Goal: Transaction & Acquisition: Purchase product/service

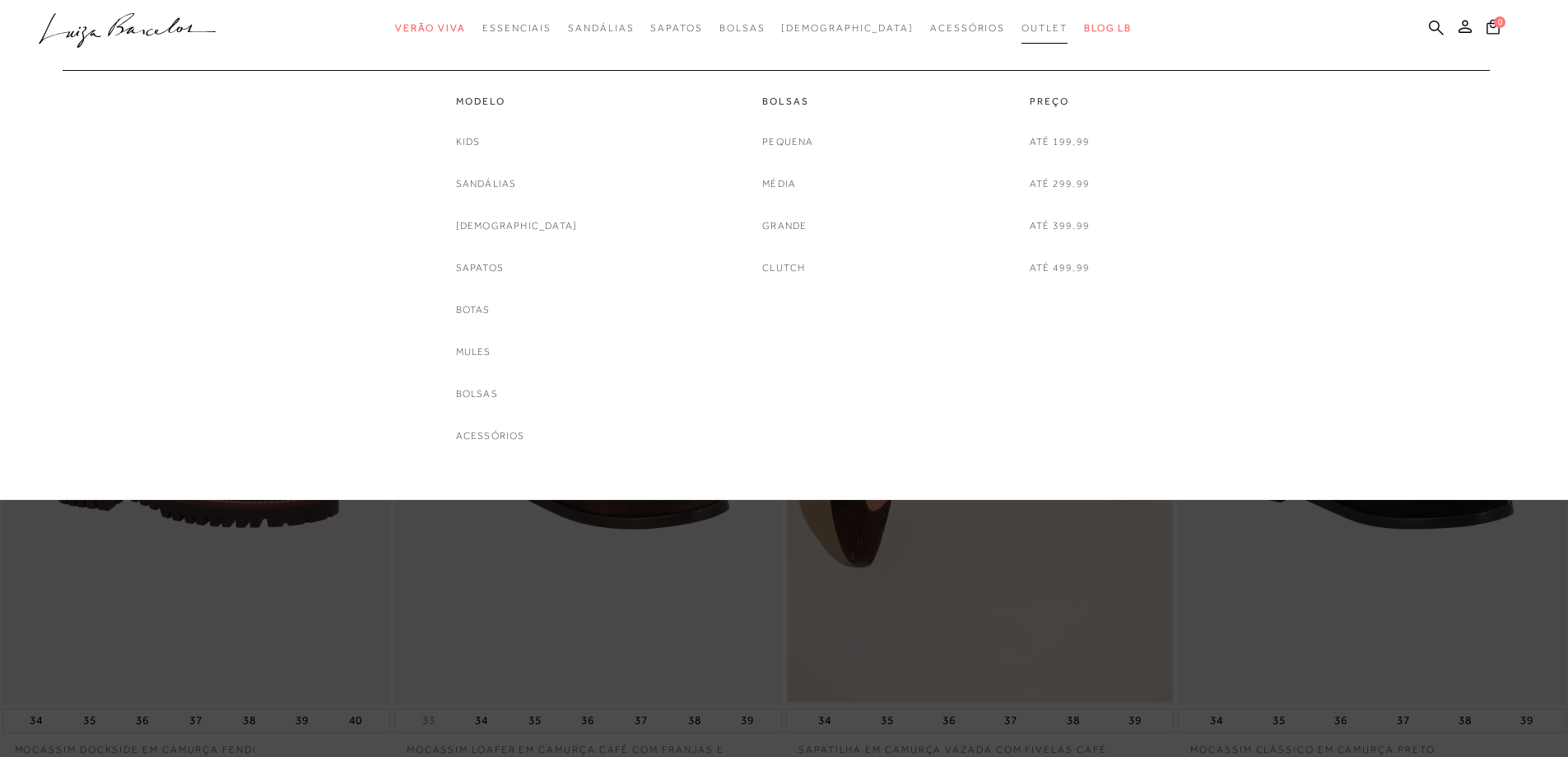
click at [1021, 27] on span "Outlet" at bounding box center [1044, 27] width 46 height 12
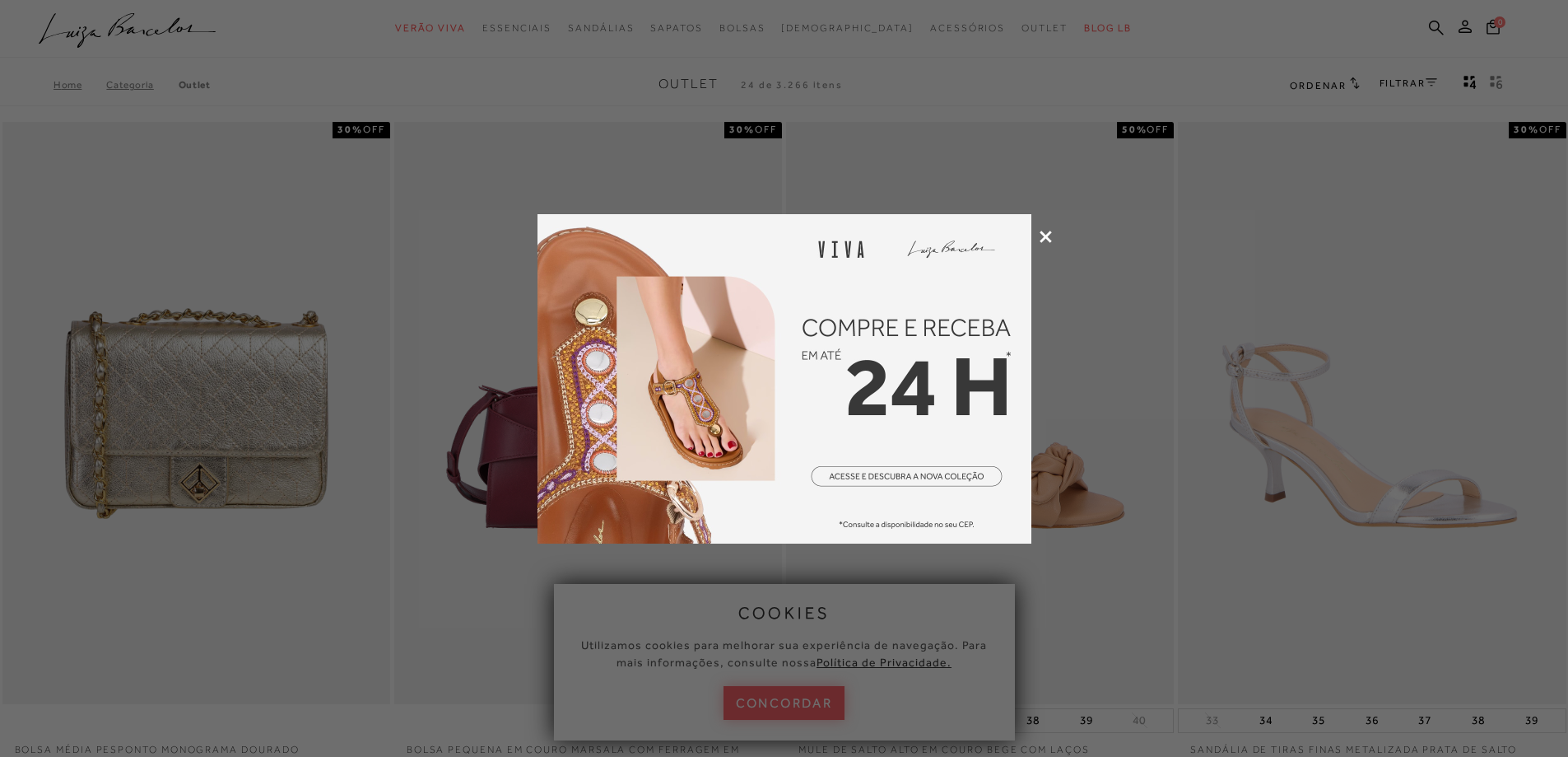
click at [1040, 235] on icon at bounding box center [1045, 237] width 12 height 12
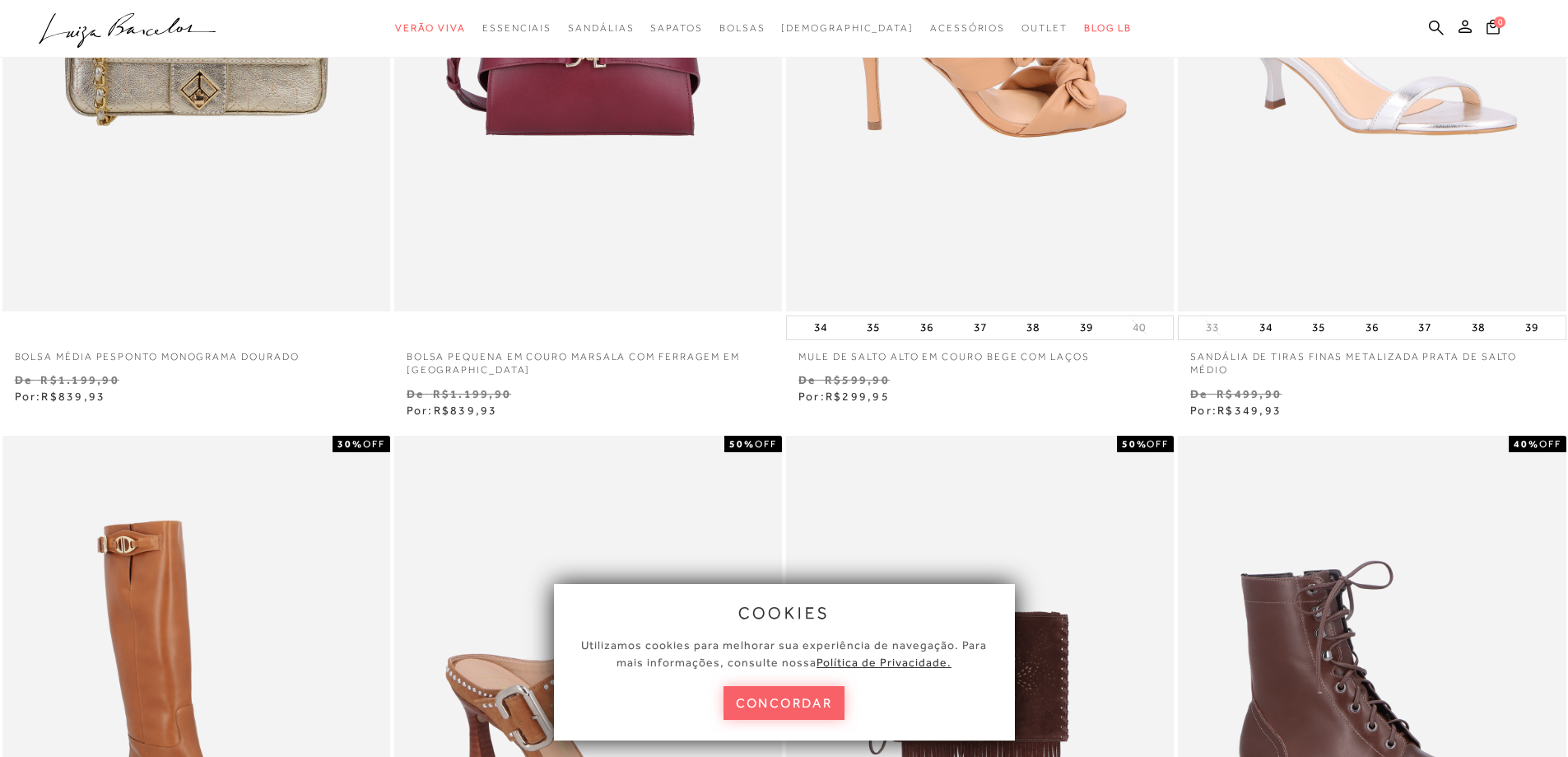
scroll to position [494, 0]
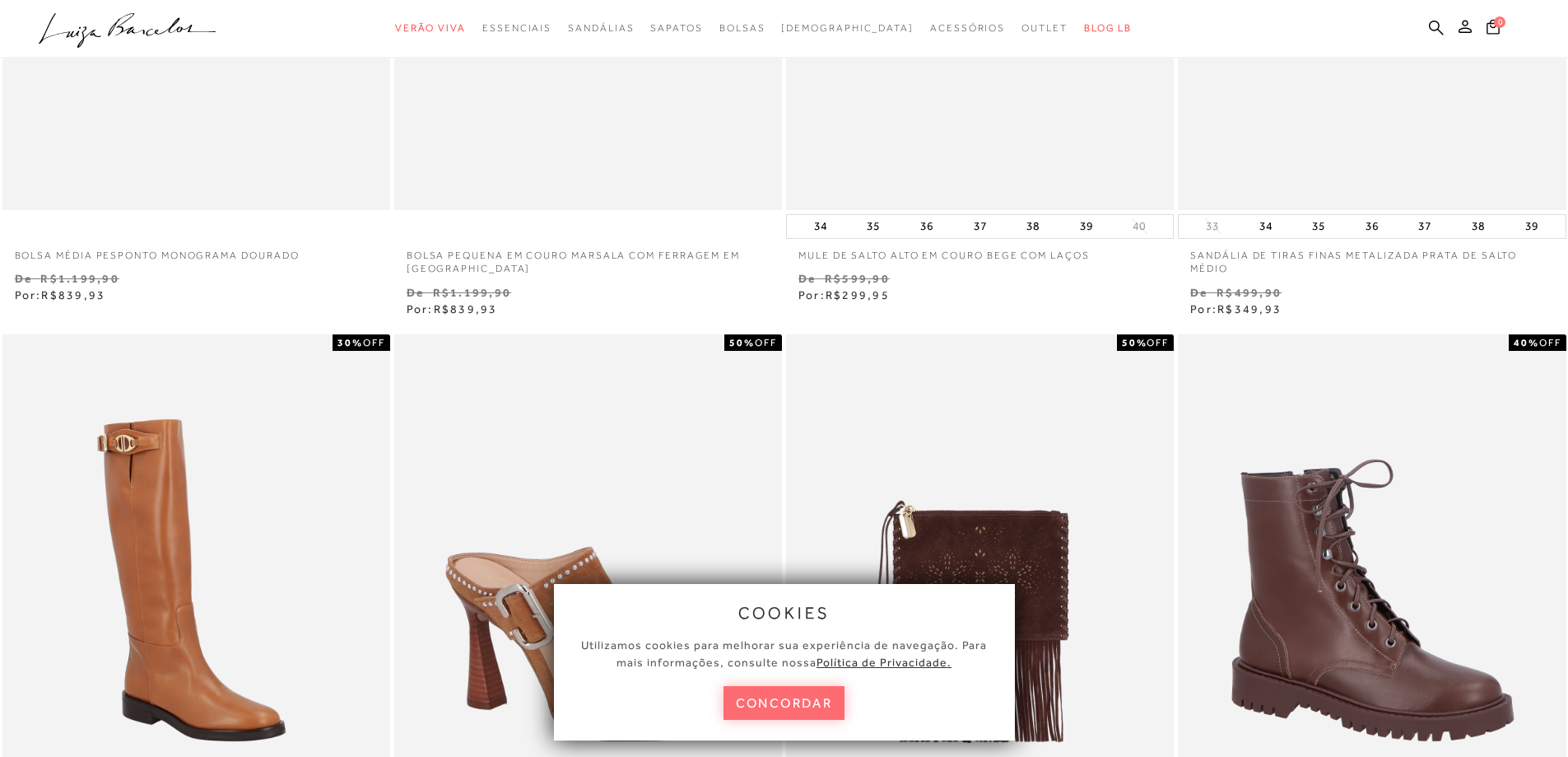
click at [811, 690] on button "concordar" at bounding box center [784, 703] width 121 height 34
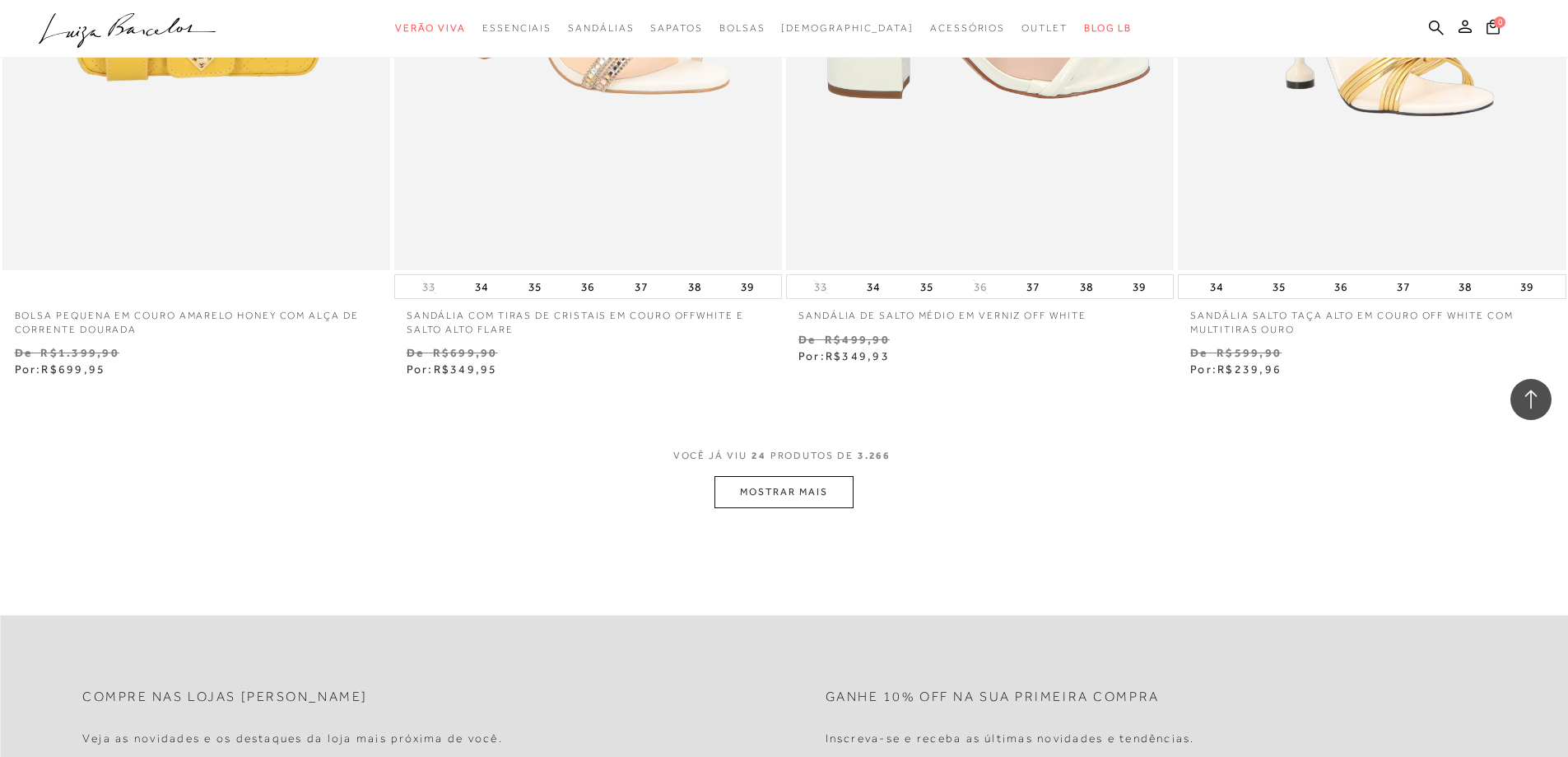
scroll to position [4117, 0]
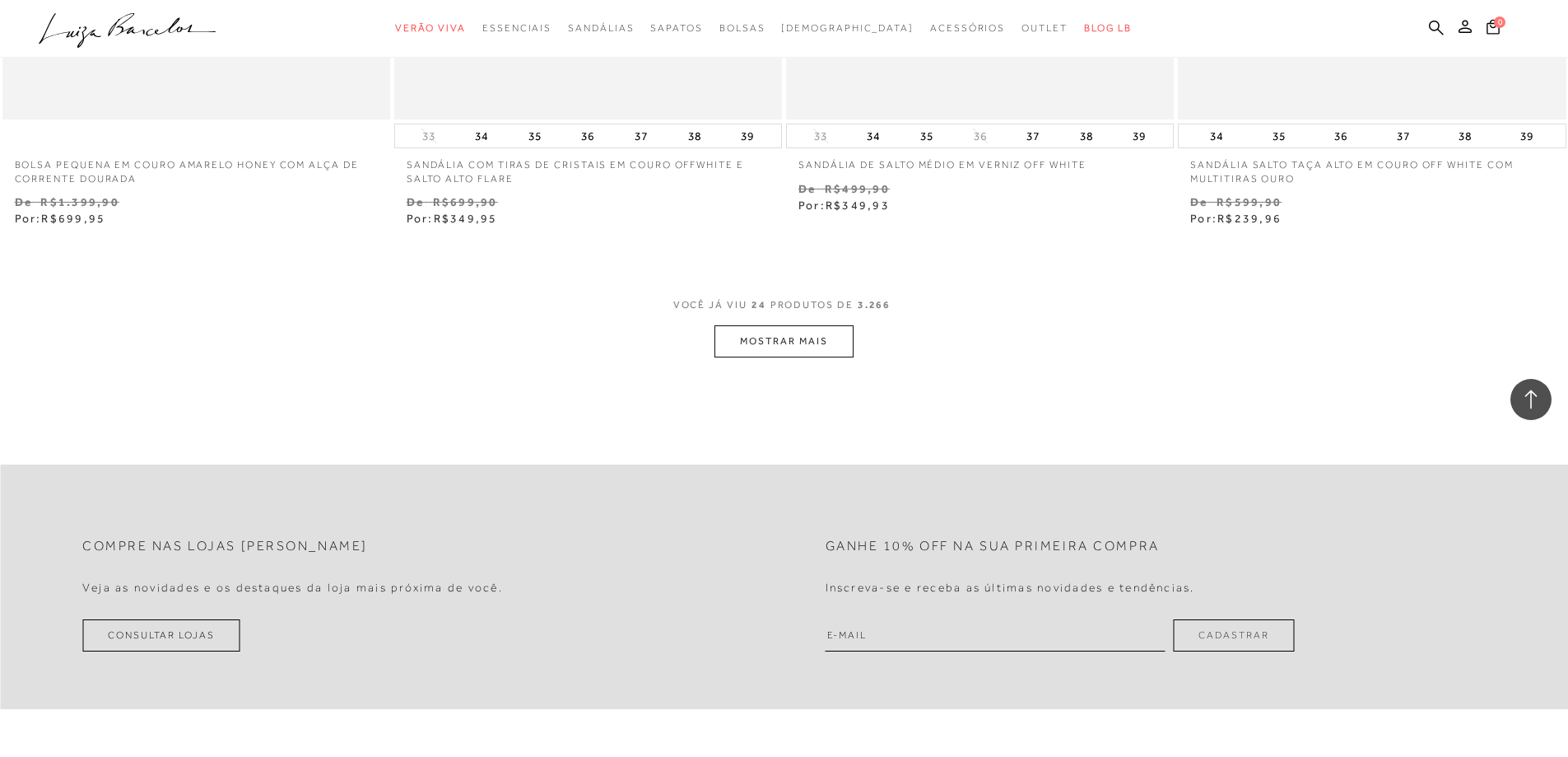
click at [811, 340] on button "MOSTRAR MAIS" at bounding box center [783, 341] width 138 height 32
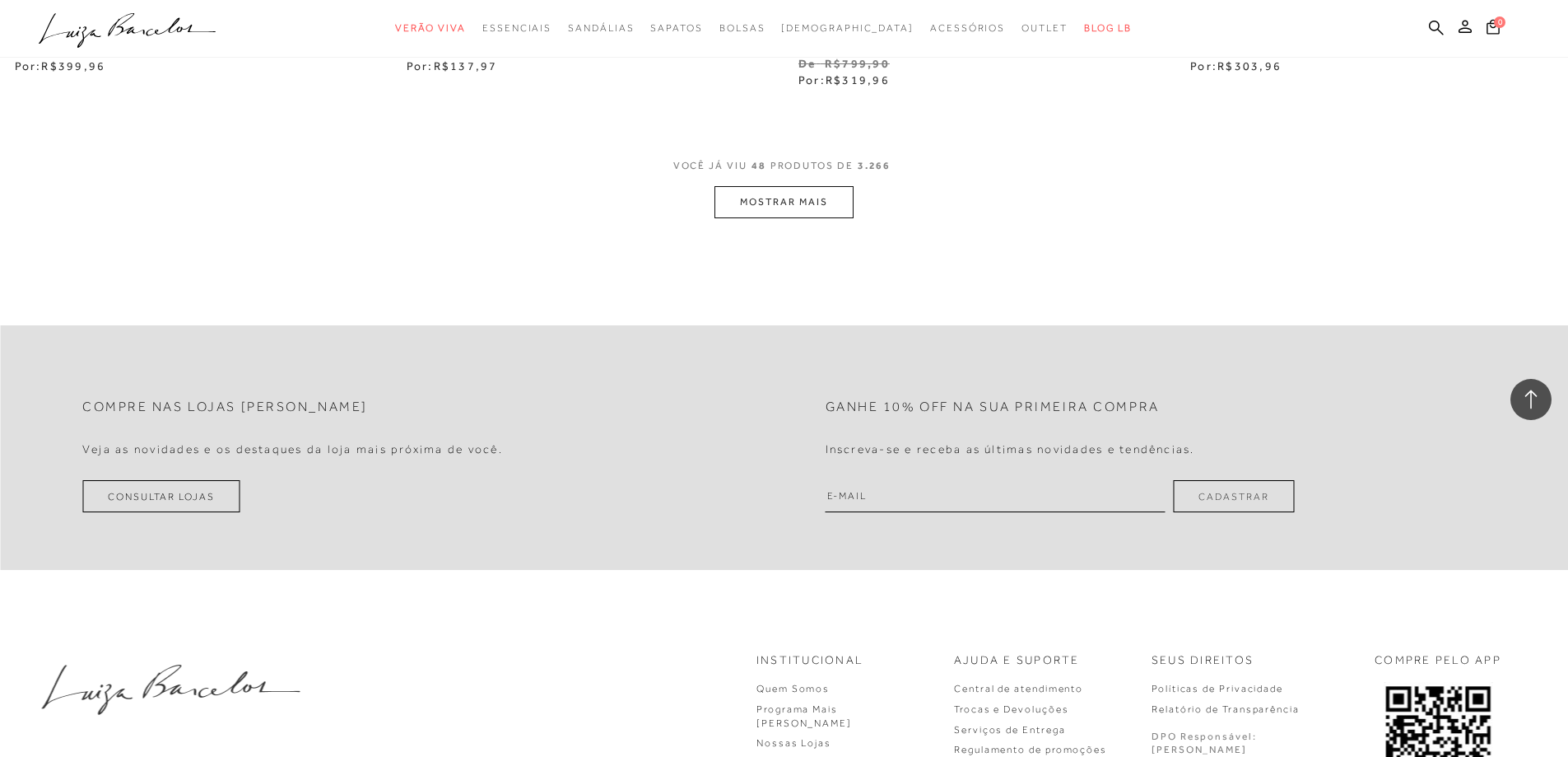
click at [743, 200] on button "MOSTRAR MAIS" at bounding box center [783, 202] width 138 height 32
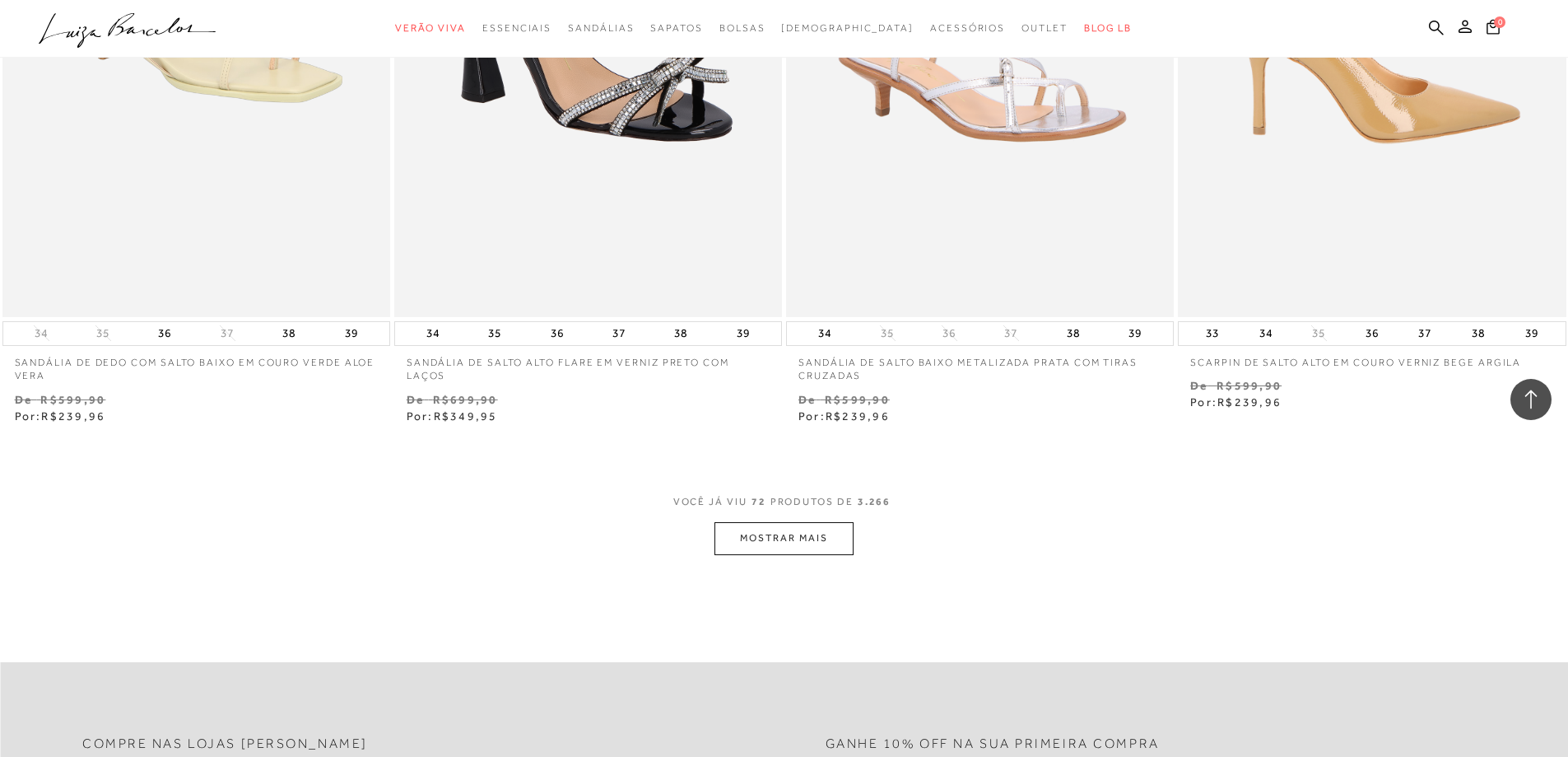
scroll to position [12352, 0]
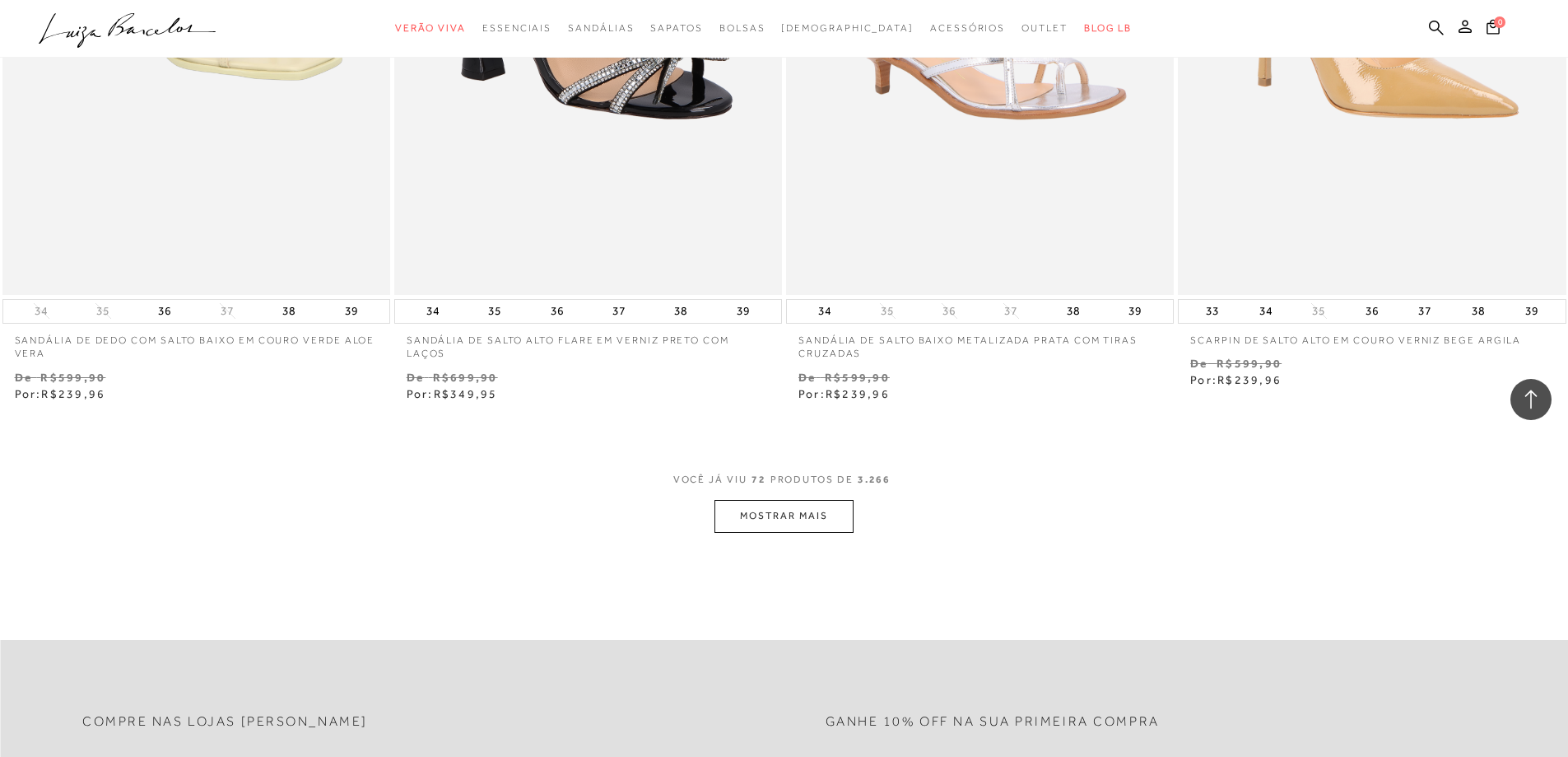
click at [819, 505] on button "MOSTRAR MAIS" at bounding box center [783, 516] width 138 height 32
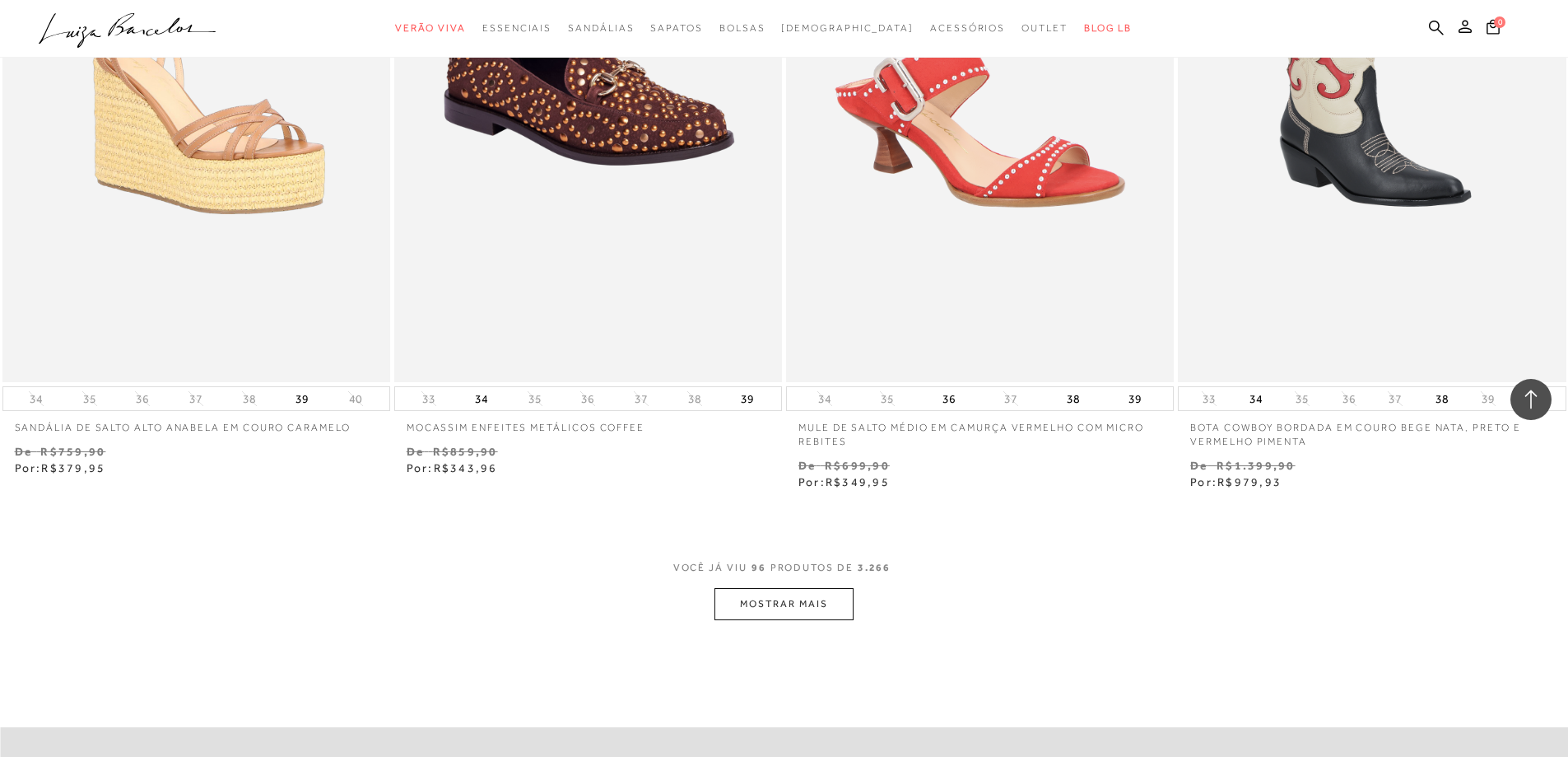
scroll to position [16716, 0]
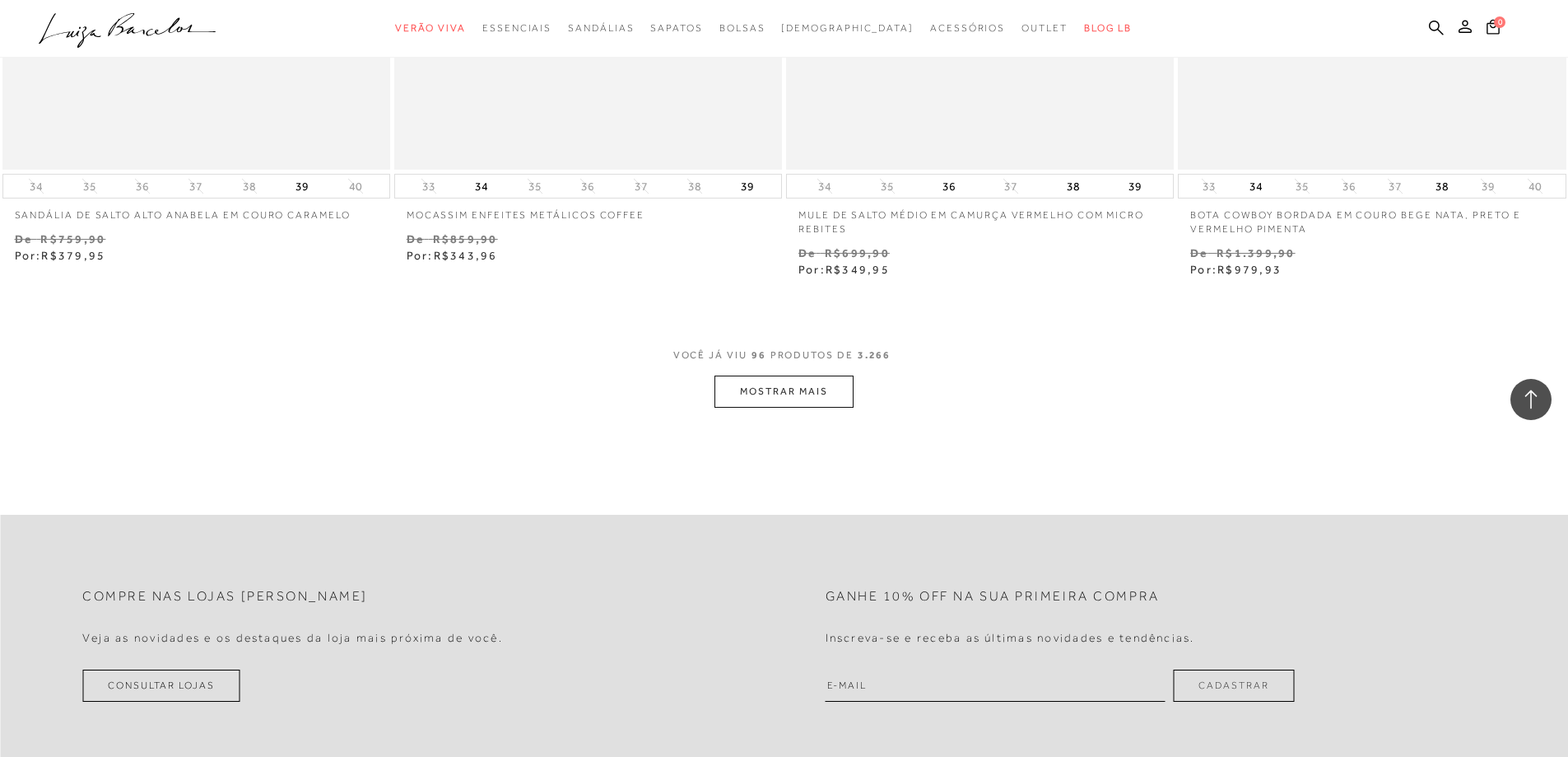
click at [788, 399] on button "MOSTRAR MAIS" at bounding box center [783, 392] width 138 height 32
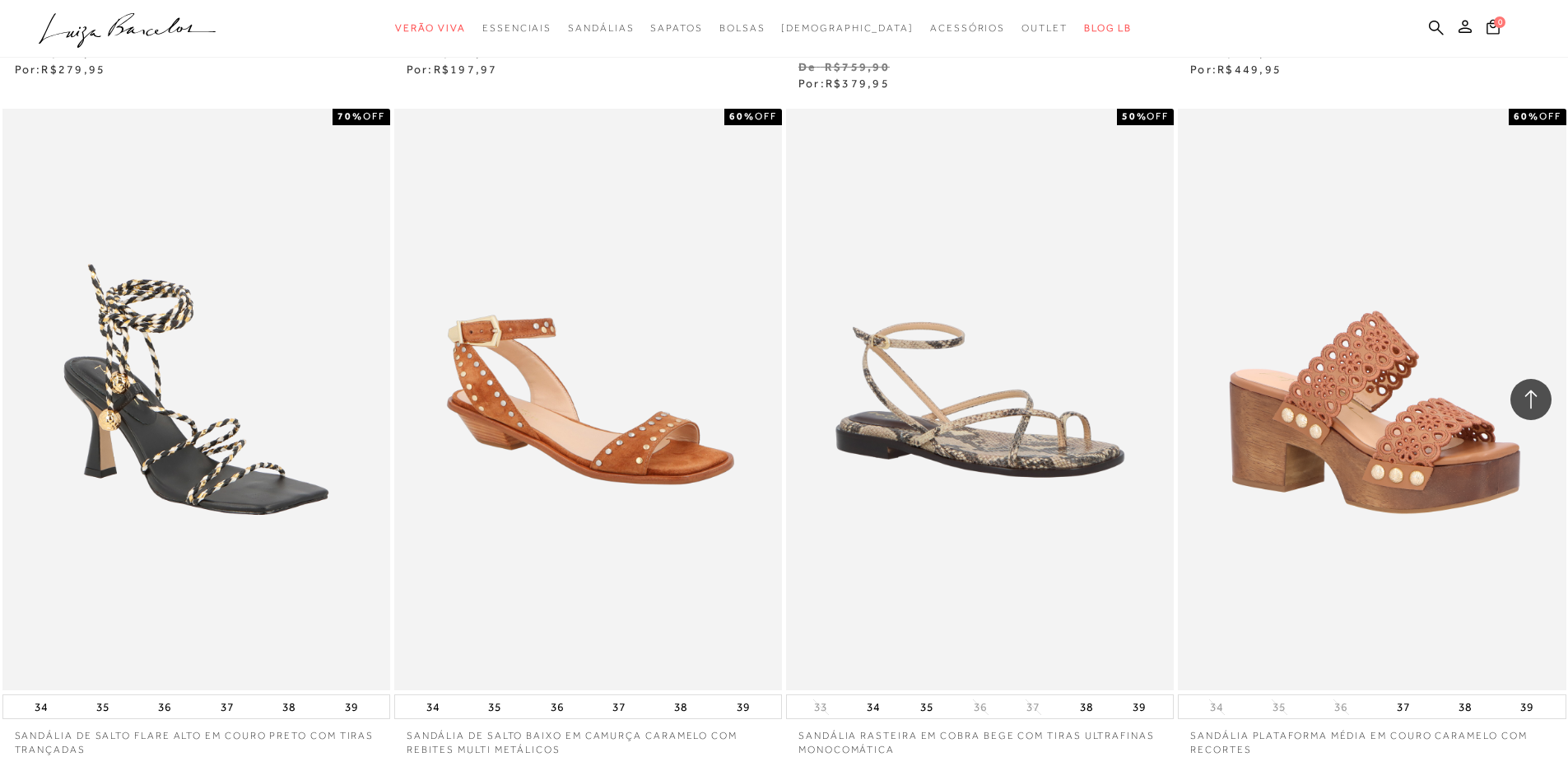
scroll to position [20751, 0]
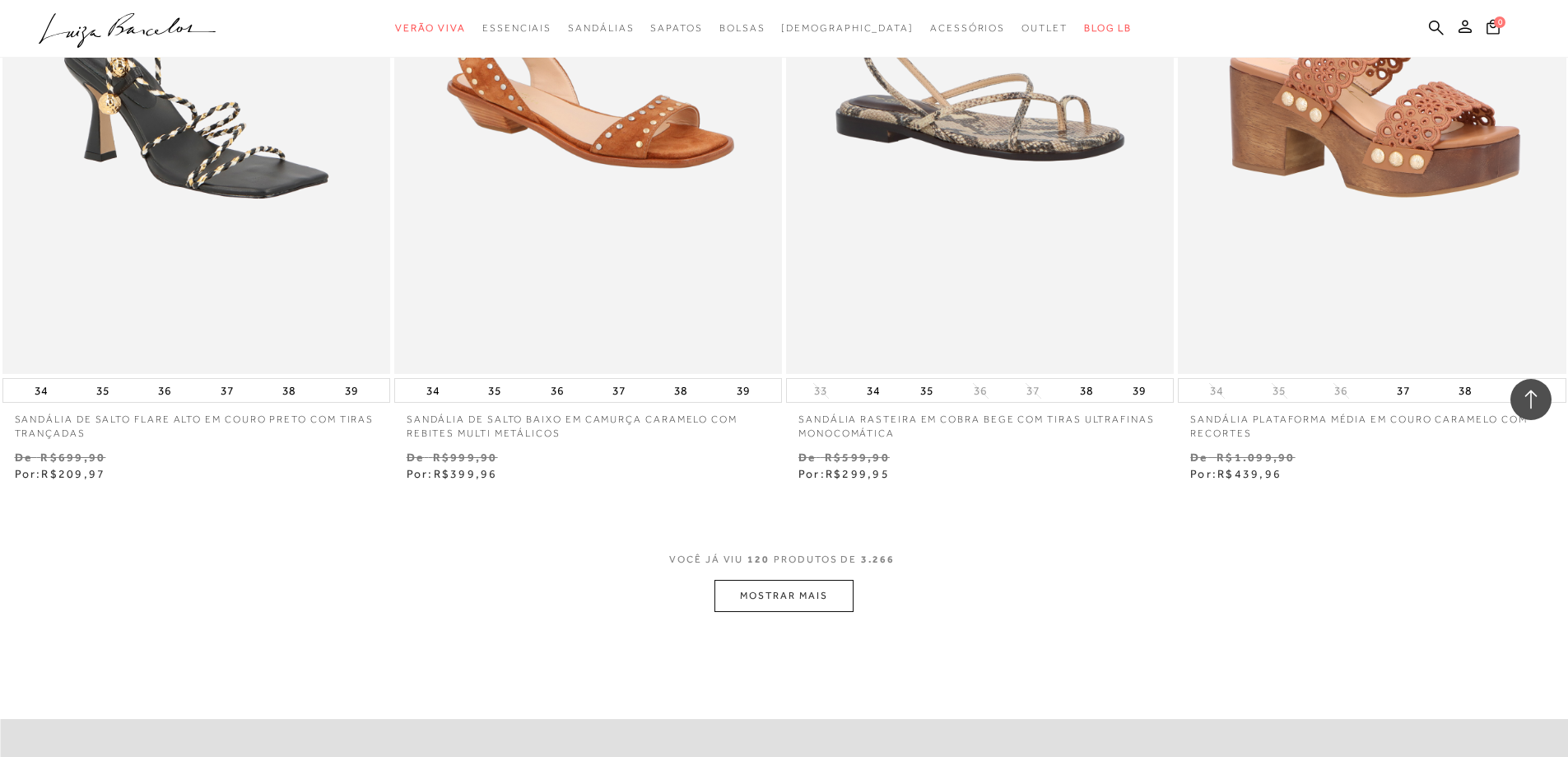
click at [759, 605] on button "MOSTRAR MAIS" at bounding box center [783, 596] width 138 height 32
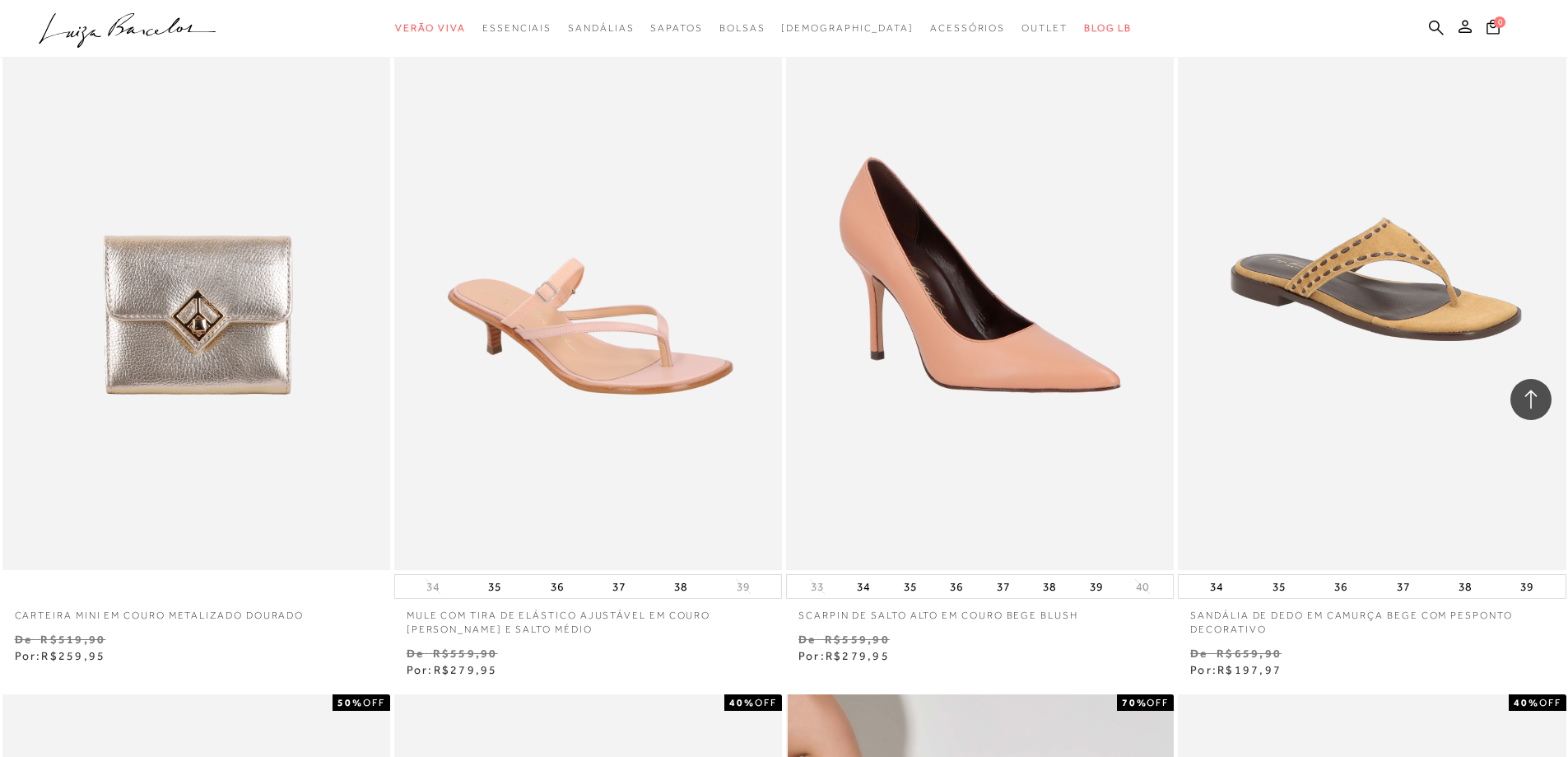
scroll to position [24045, 0]
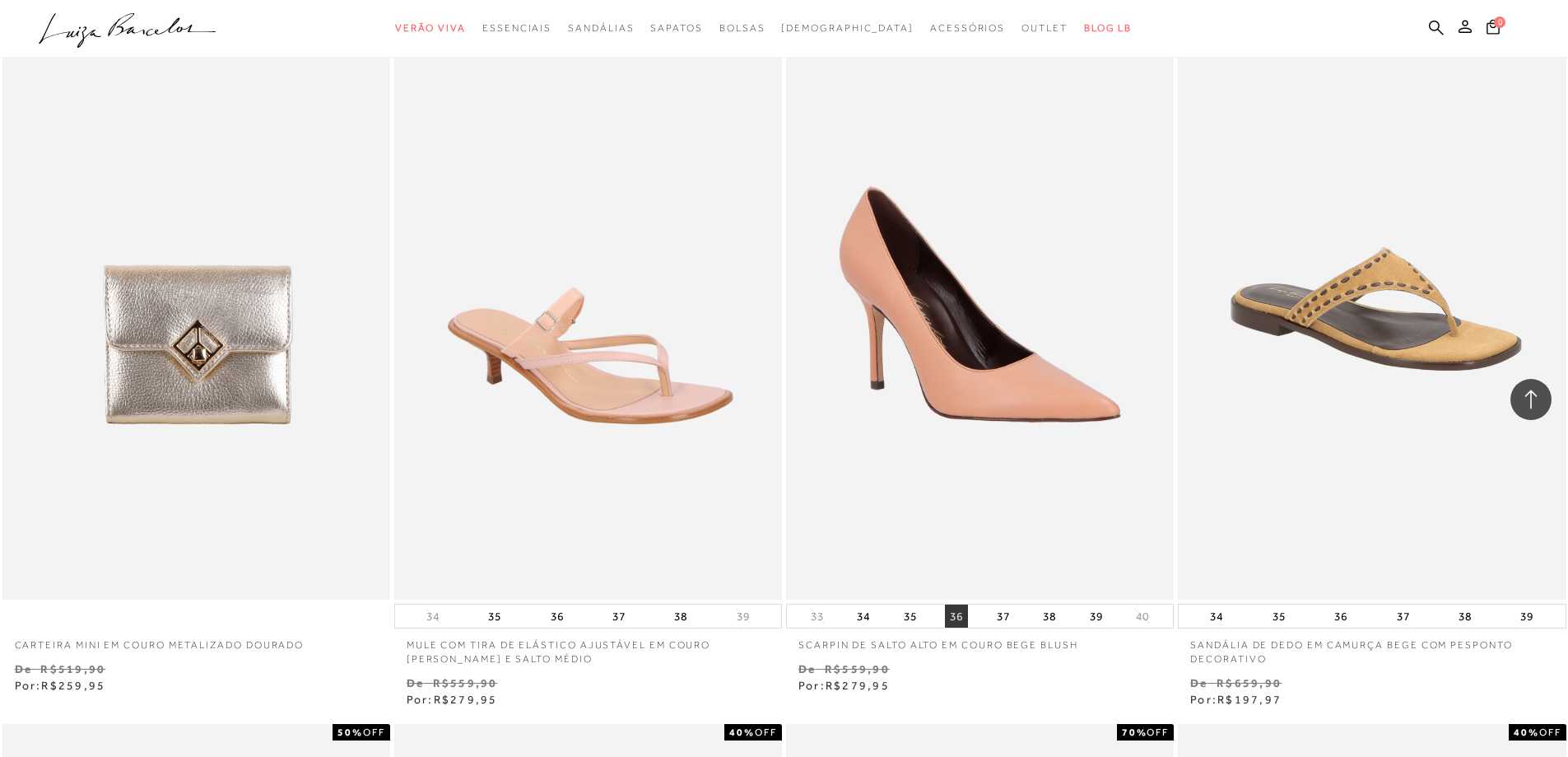
click at [962, 617] on button "36" at bounding box center [956, 616] width 23 height 23
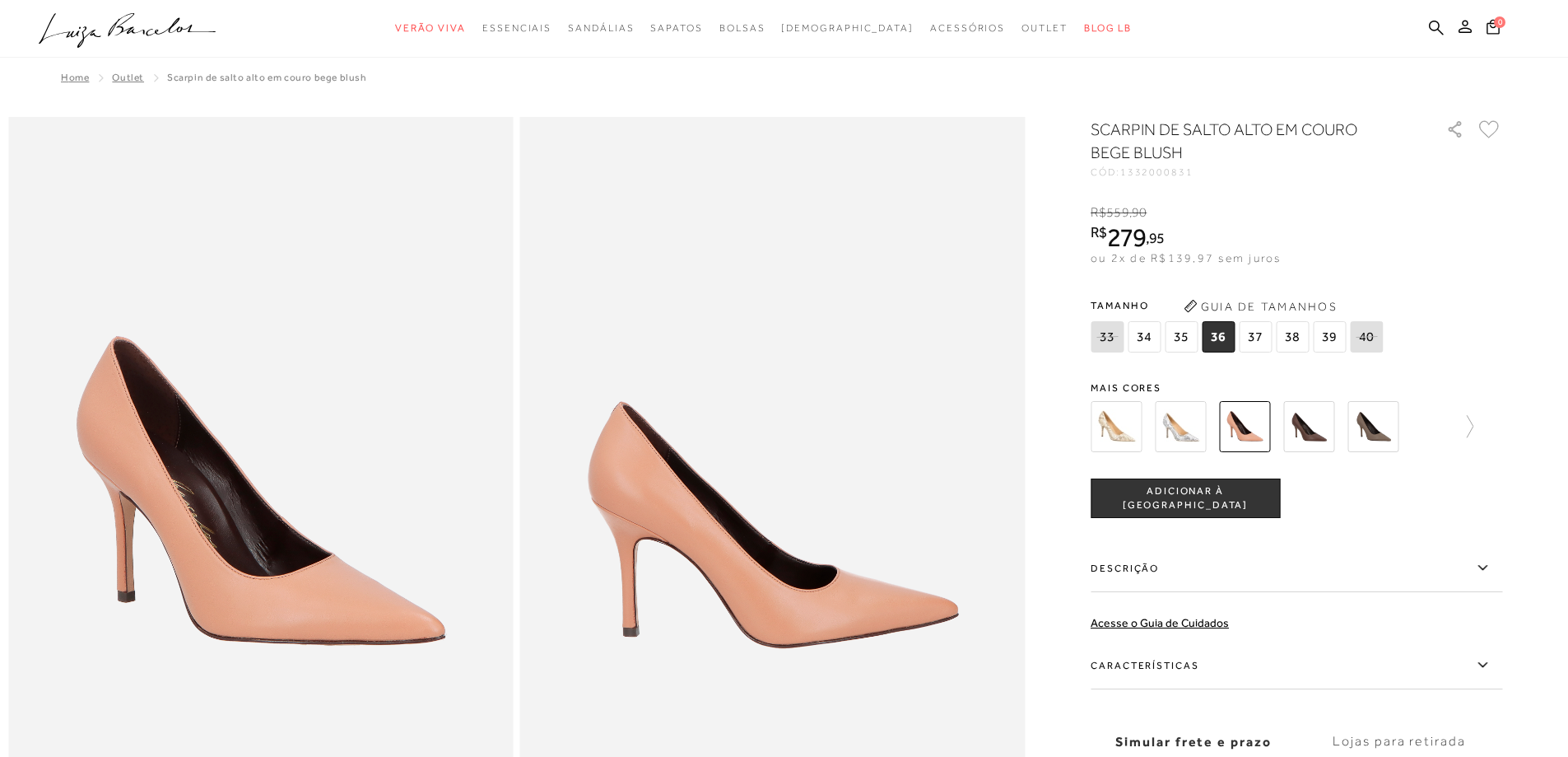
click at [1219, 339] on span "36" at bounding box center [1217, 336] width 33 height 31
click at [1215, 503] on span "ADICIONAR À [GEOGRAPHIC_DATA]" at bounding box center [1185, 498] width 188 height 29
click at [1317, 431] on img at bounding box center [1308, 426] width 51 height 51
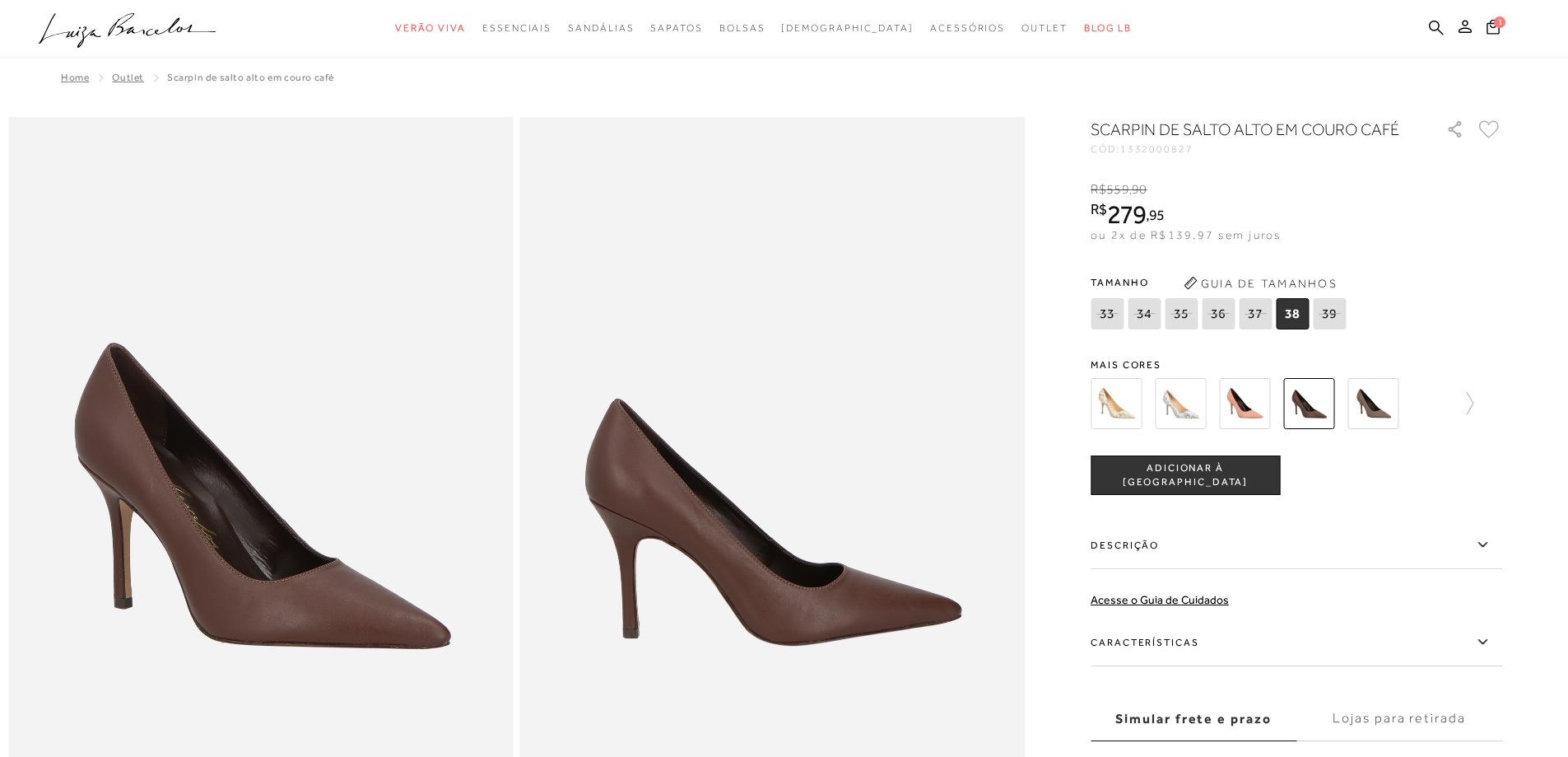
click at [1386, 398] on img at bounding box center [1373, 403] width 51 height 51
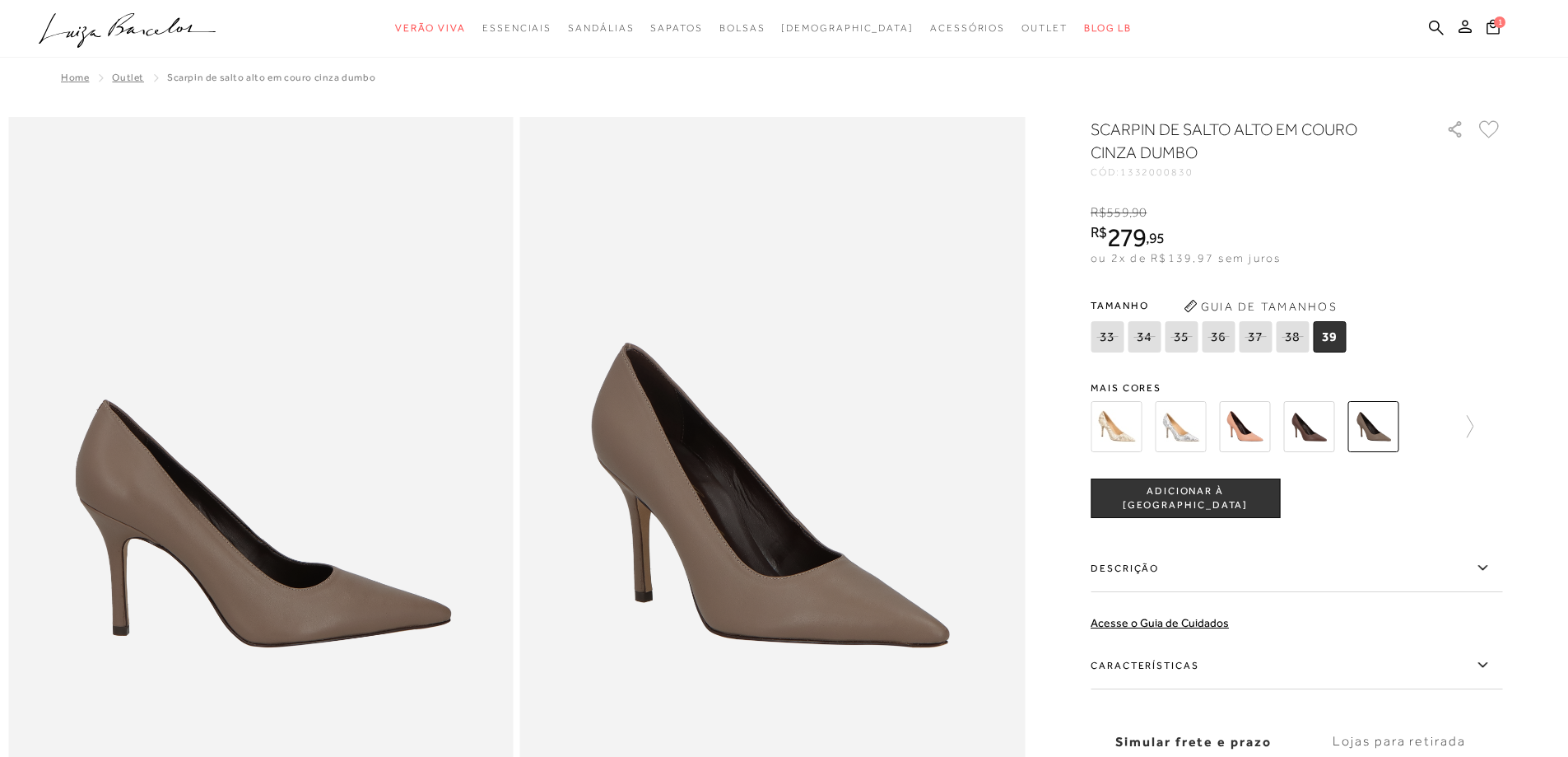
click at [1325, 442] on img at bounding box center [1308, 426] width 51 height 51
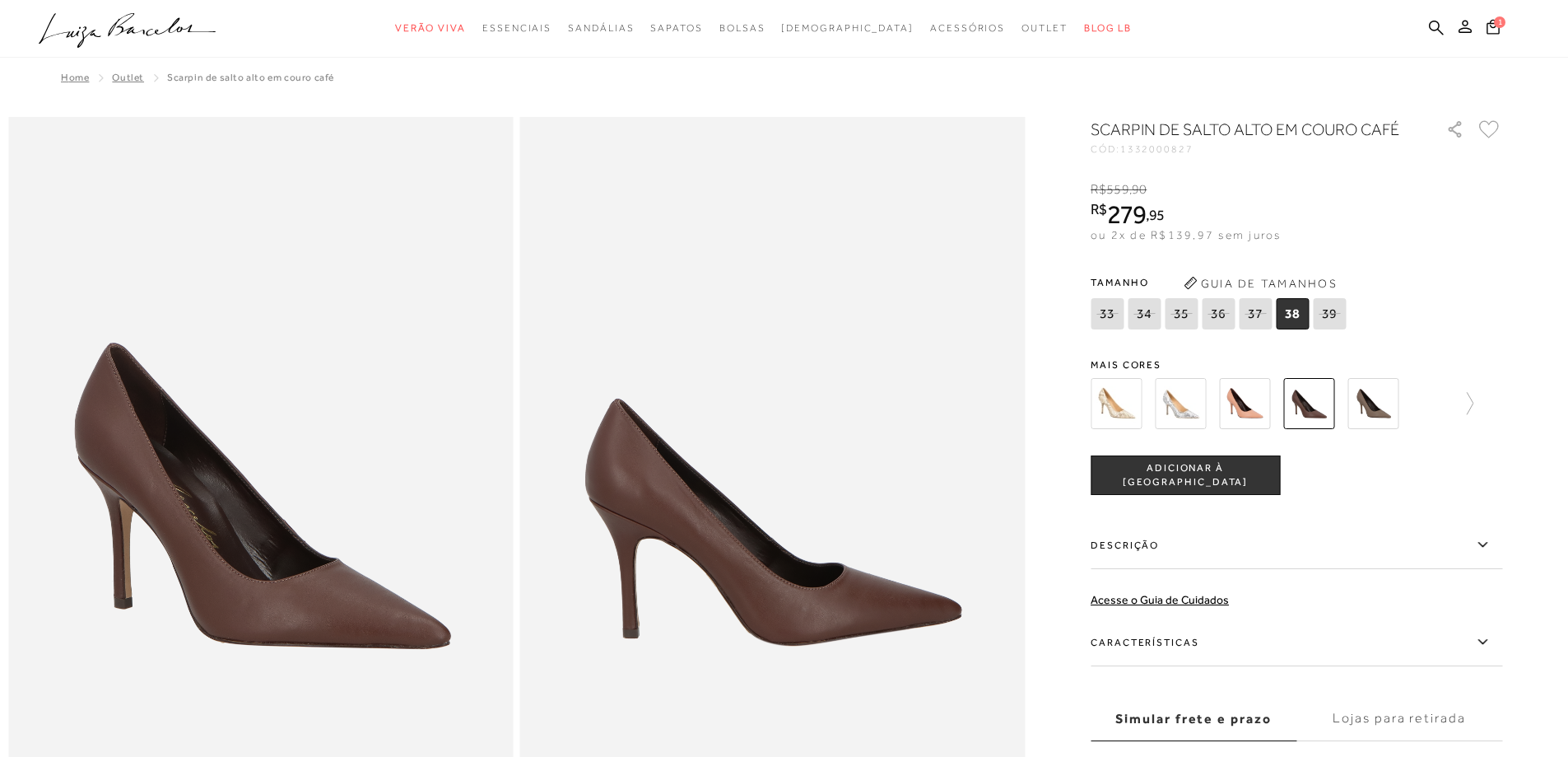
click at [1247, 402] on img at bounding box center [1245, 403] width 51 height 51
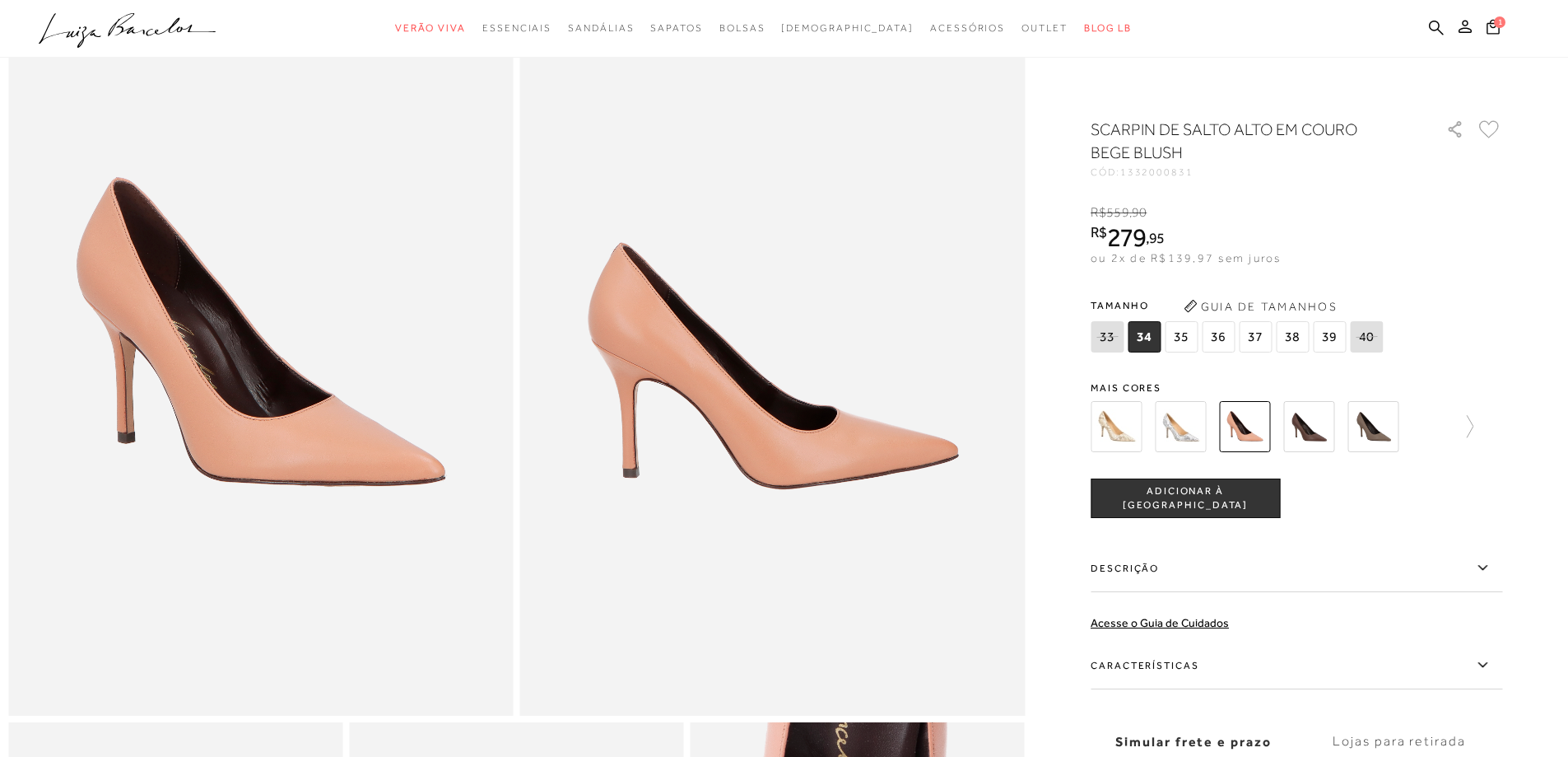
scroll to position [165, 0]
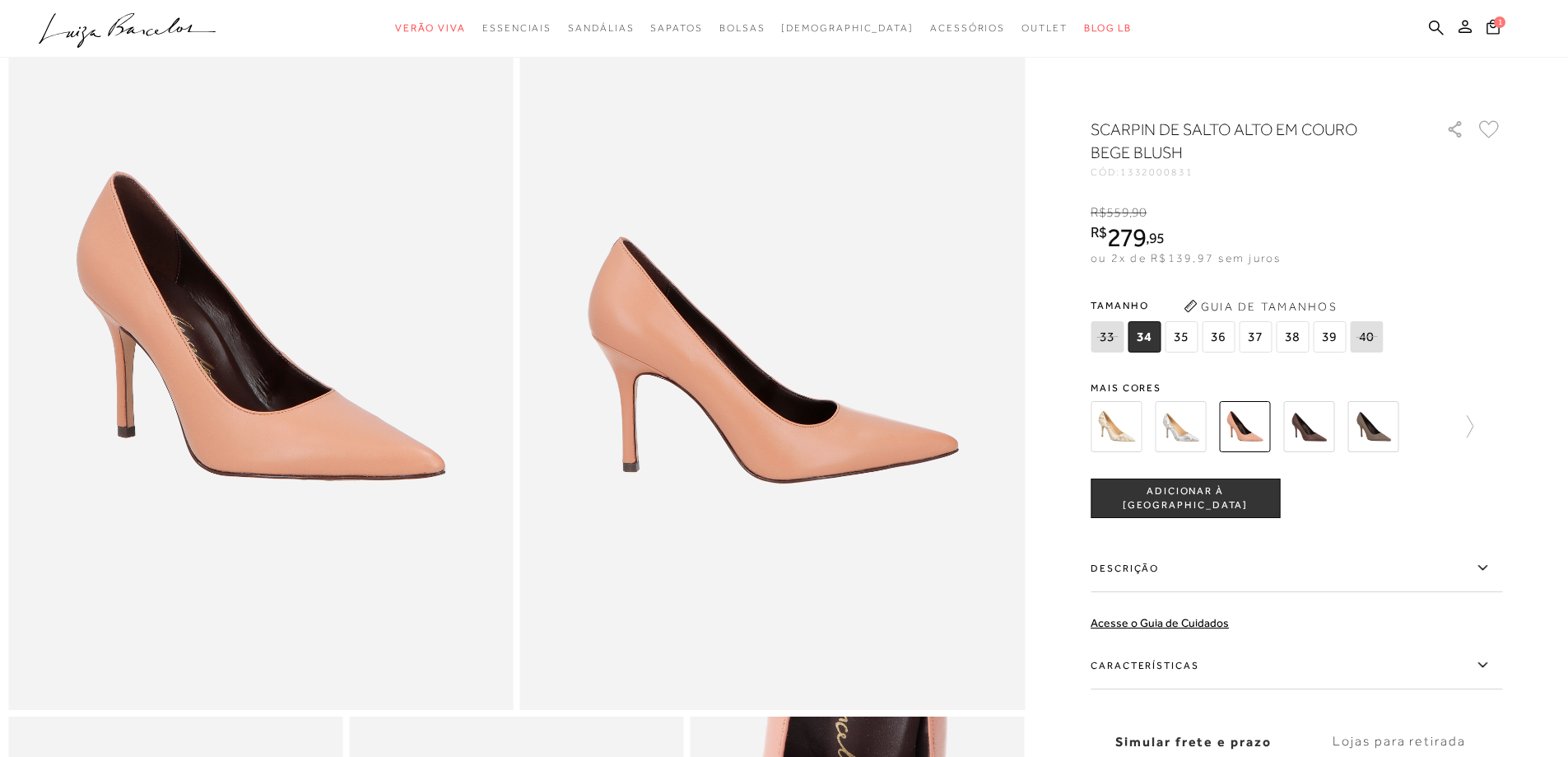
click at [1203, 414] on img at bounding box center [1180, 426] width 51 height 51
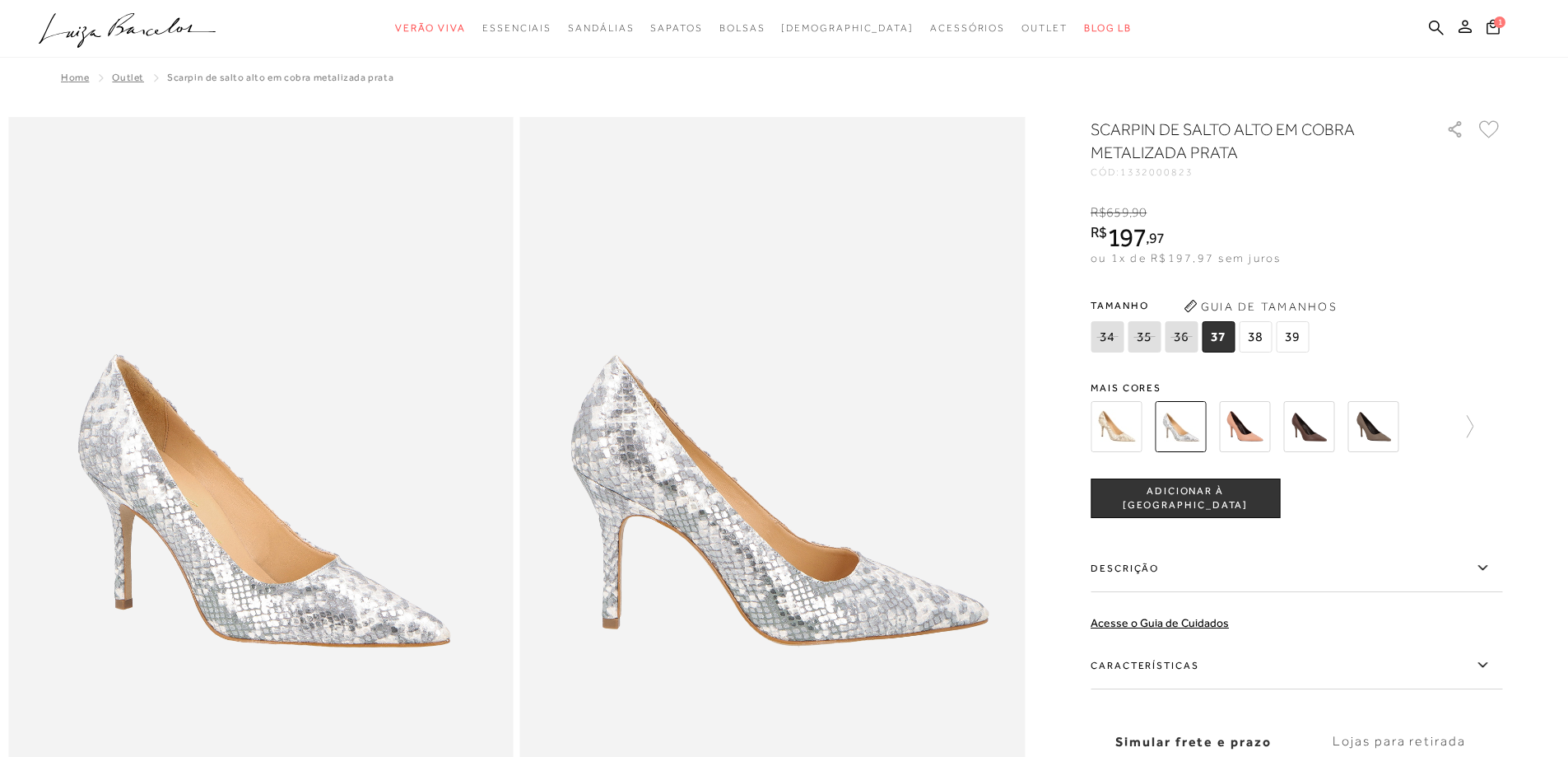
click at [1106, 422] on img at bounding box center [1116, 426] width 51 height 51
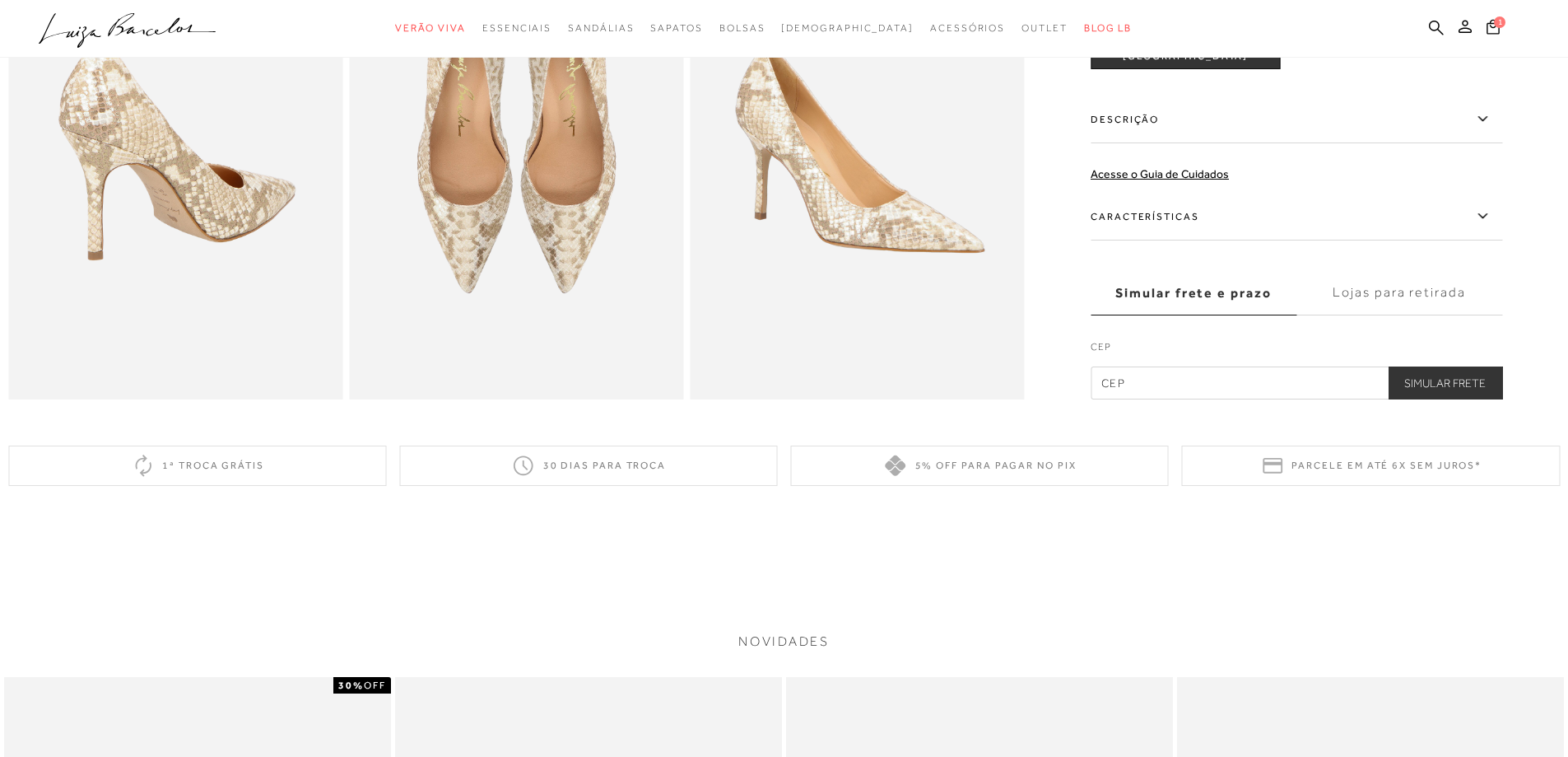
scroll to position [659, 0]
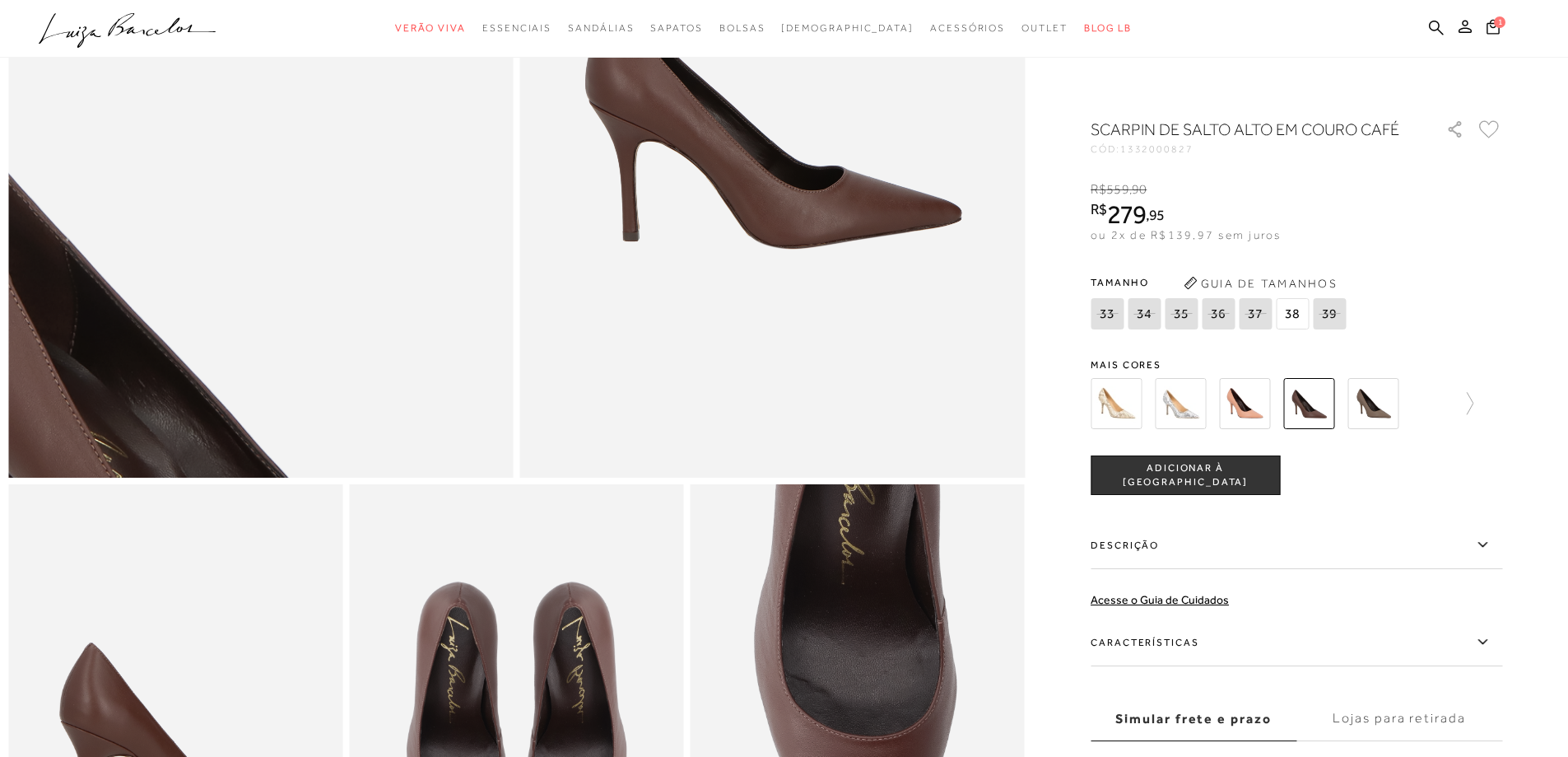
scroll to position [659, 0]
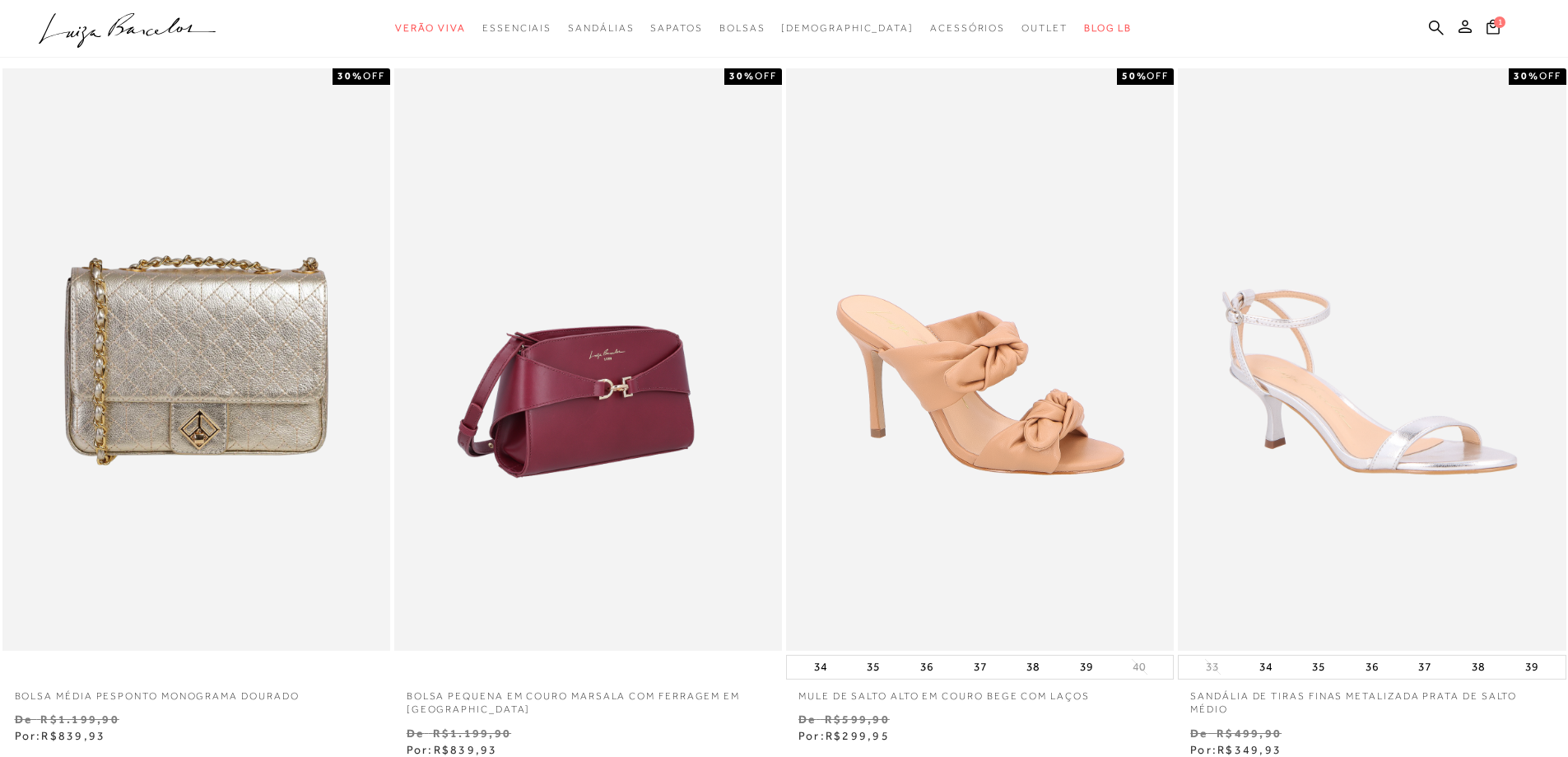
scroll to position [82, 0]
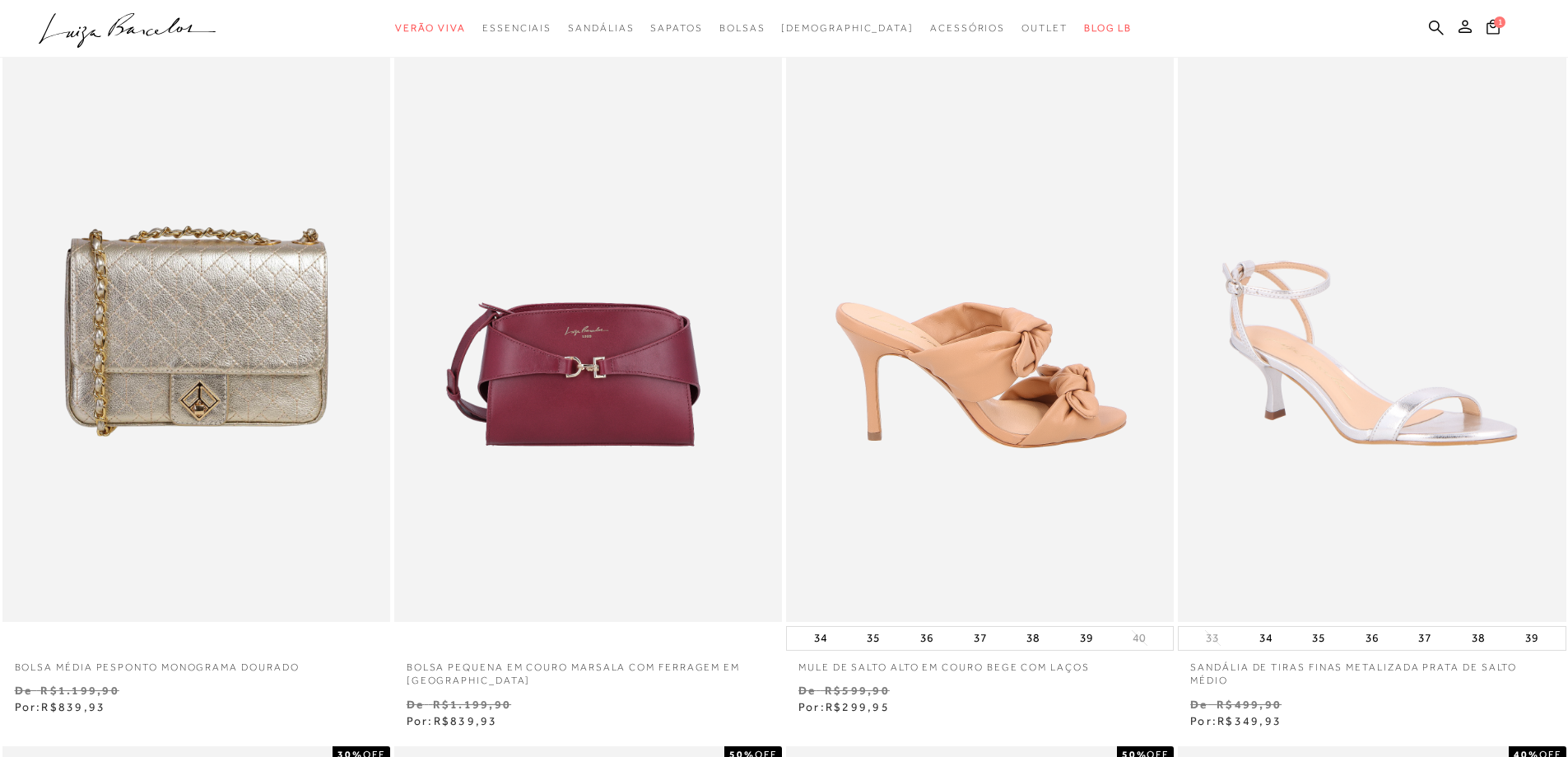
click at [914, 337] on img at bounding box center [981, 331] width 386 height 582
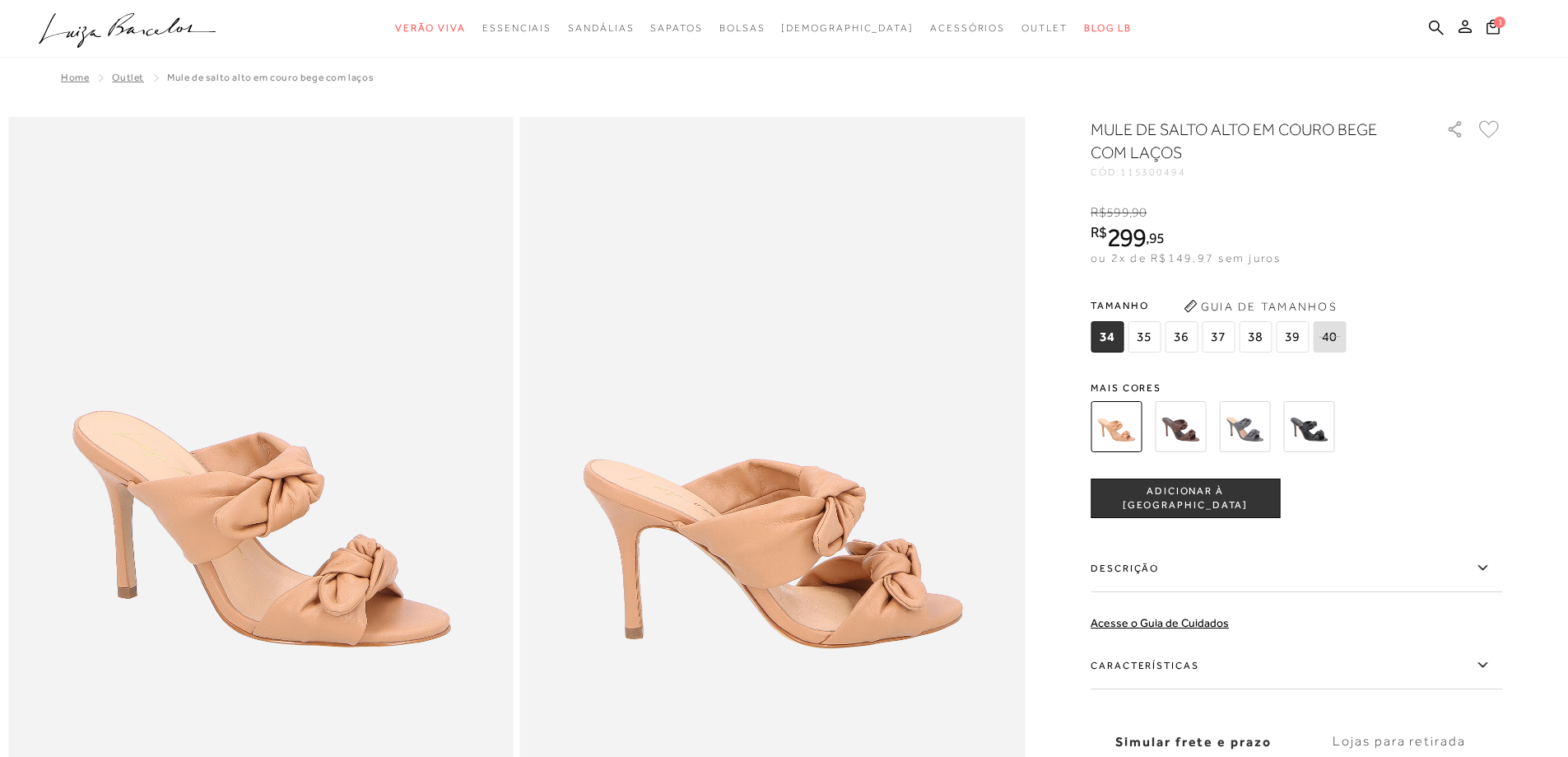
click at [1194, 425] on img at bounding box center [1180, 426] width 51 height 51
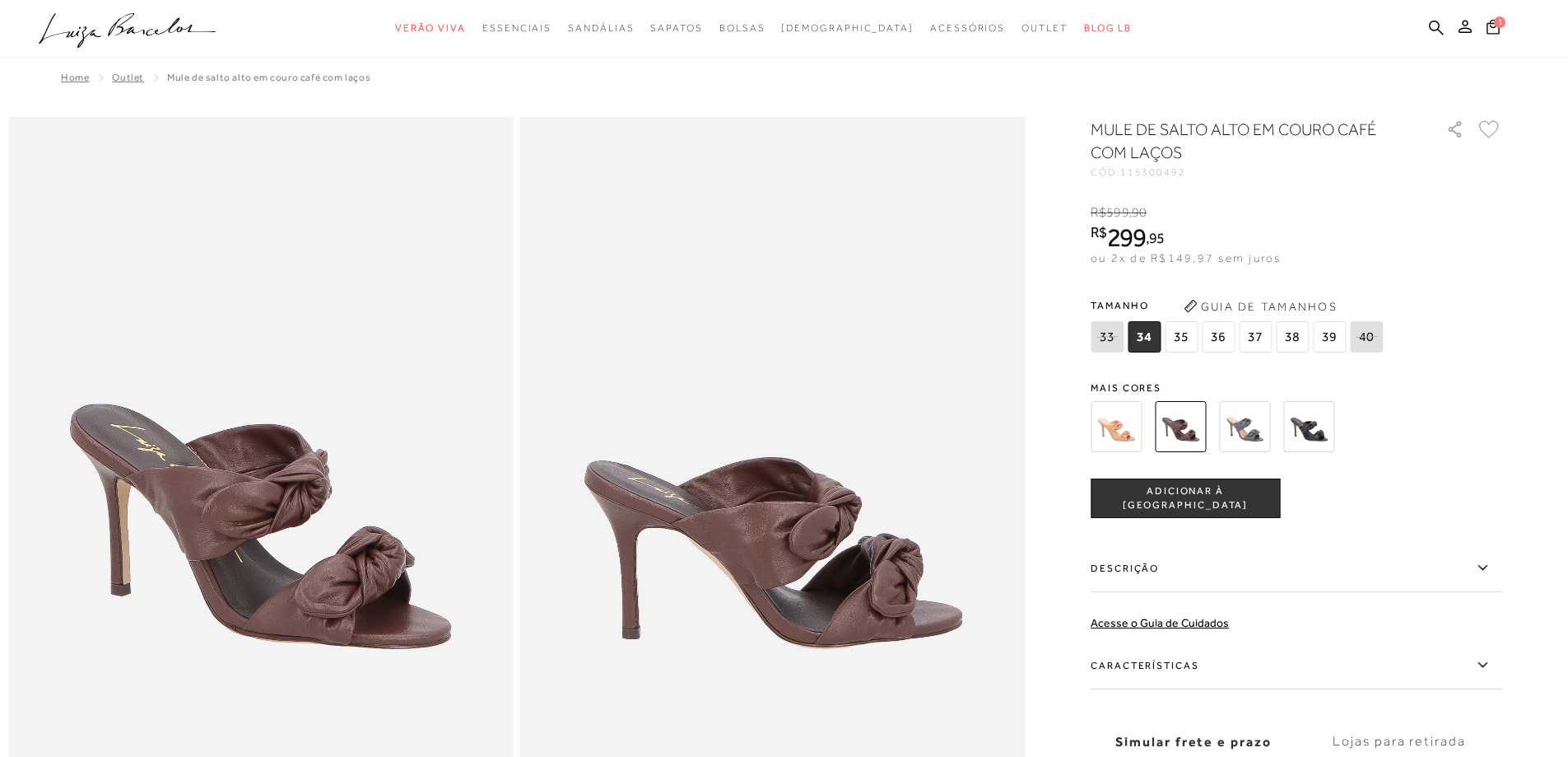
click at [1320, 418] on img at bounding box center [1308, 426] width 51 height 51
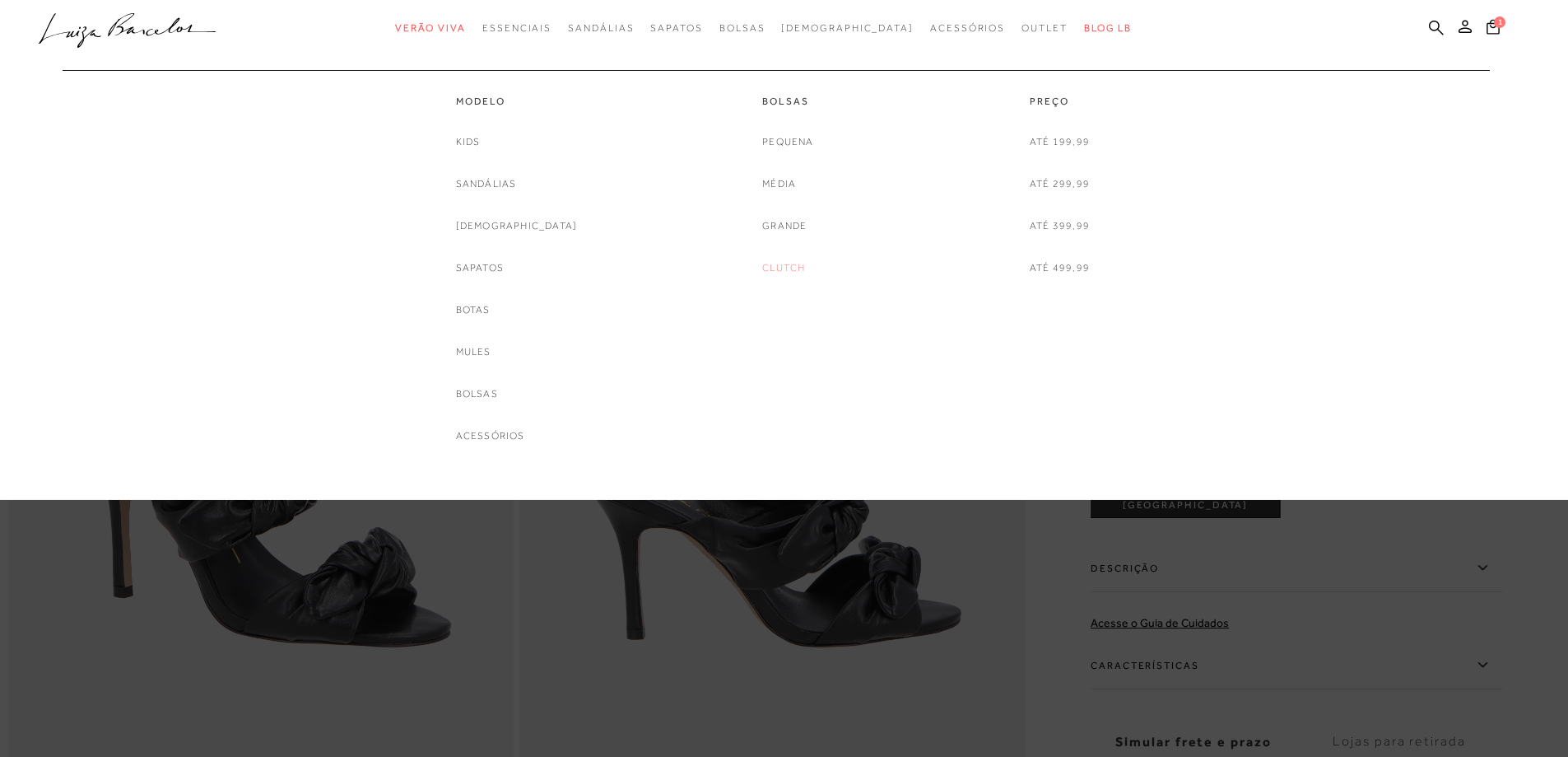
click at [798, 265] on link "Clutch" at bounding box center [783, 269] width 43 height 18
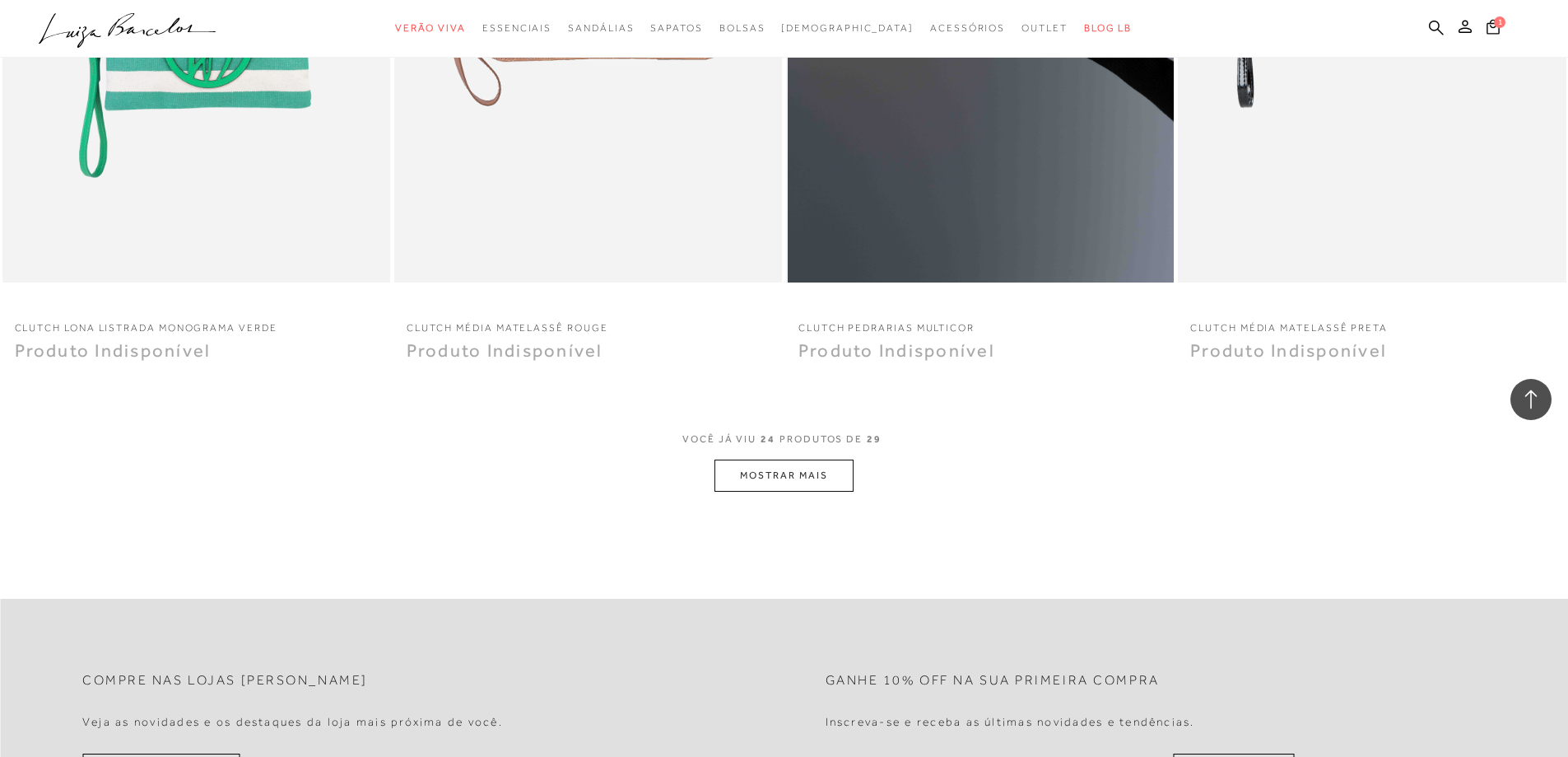
scroll to position [3870, 0]
click at [814, 476] on button "MOSTRAR MAIS" at bounding box center [783, 474] width 138 height 32
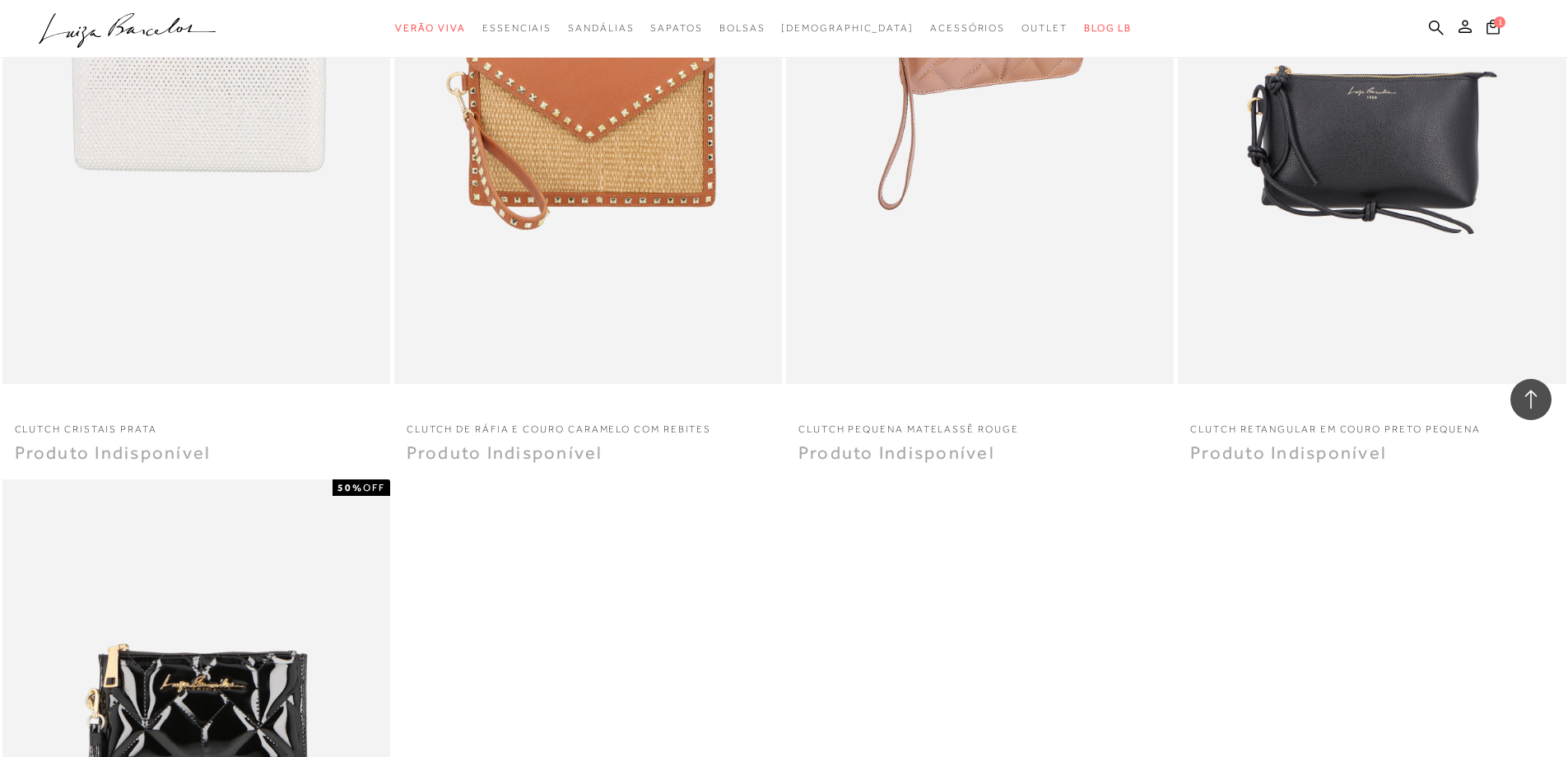
scroll to position [4117, 0]
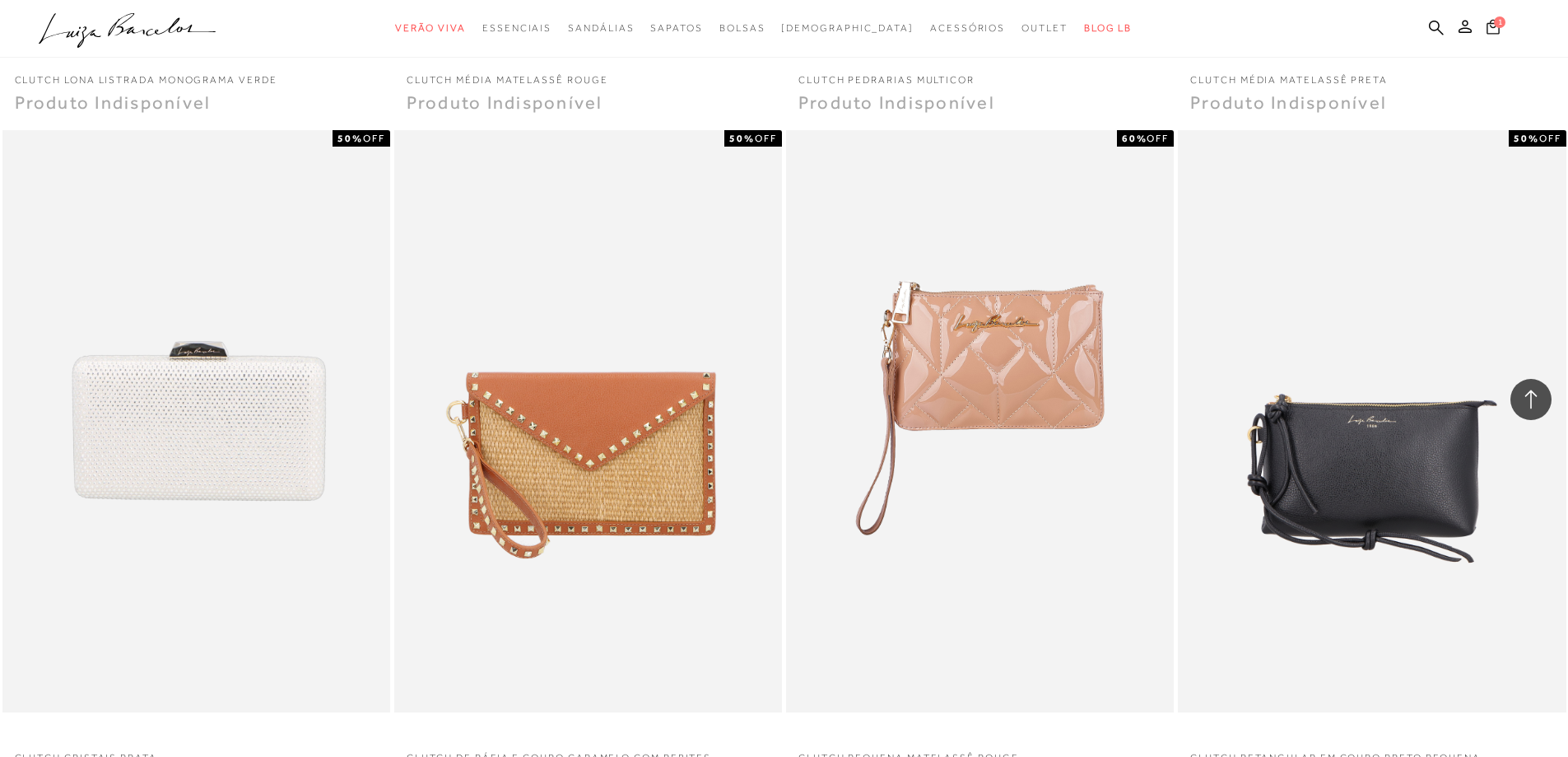
click at [1499, 28] on icon at bounding box center [1493, 26] width 13 height 15
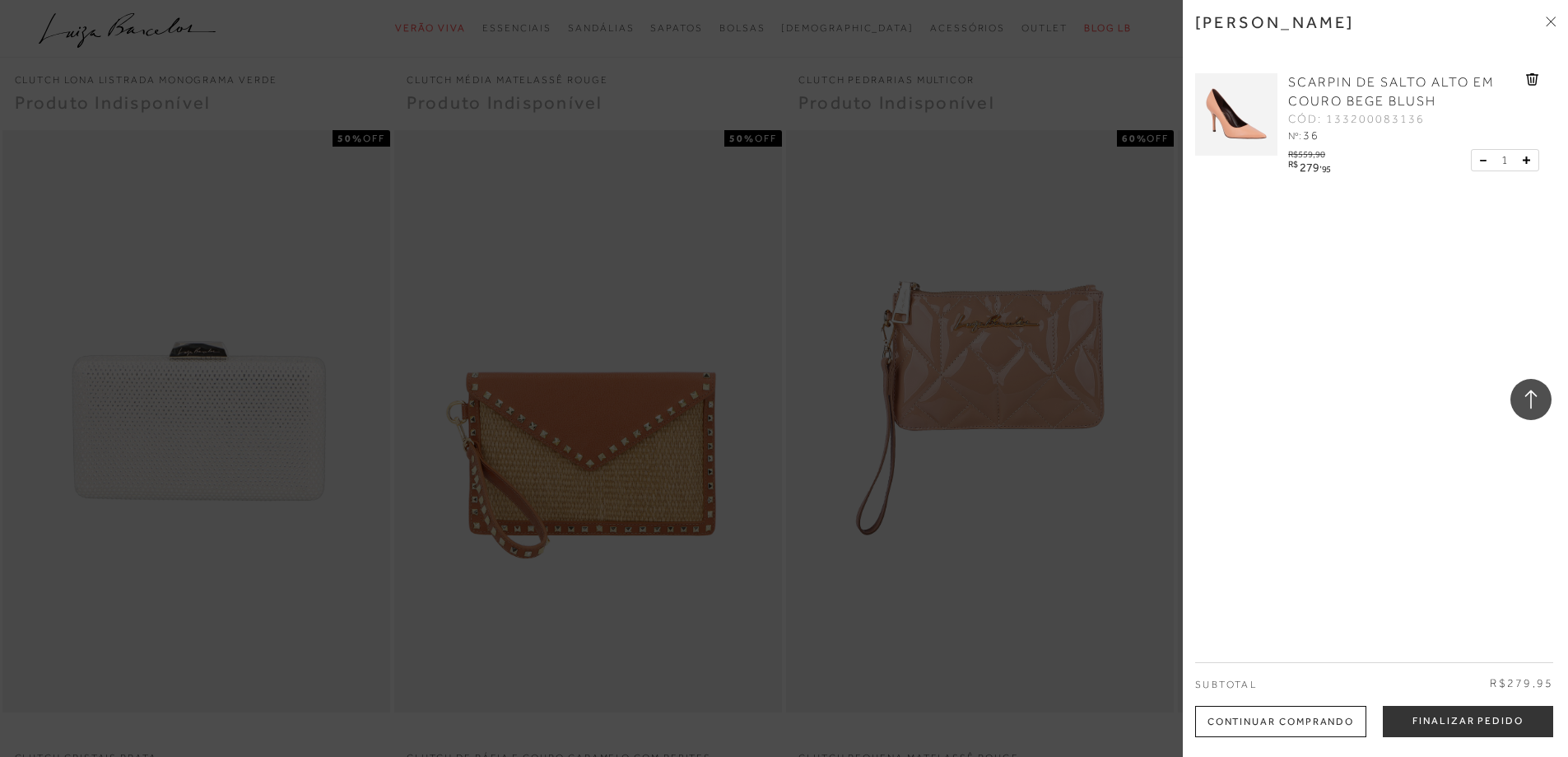
click at [1096, 600] on div at bounding box center [784, 378] width 1568 height 757
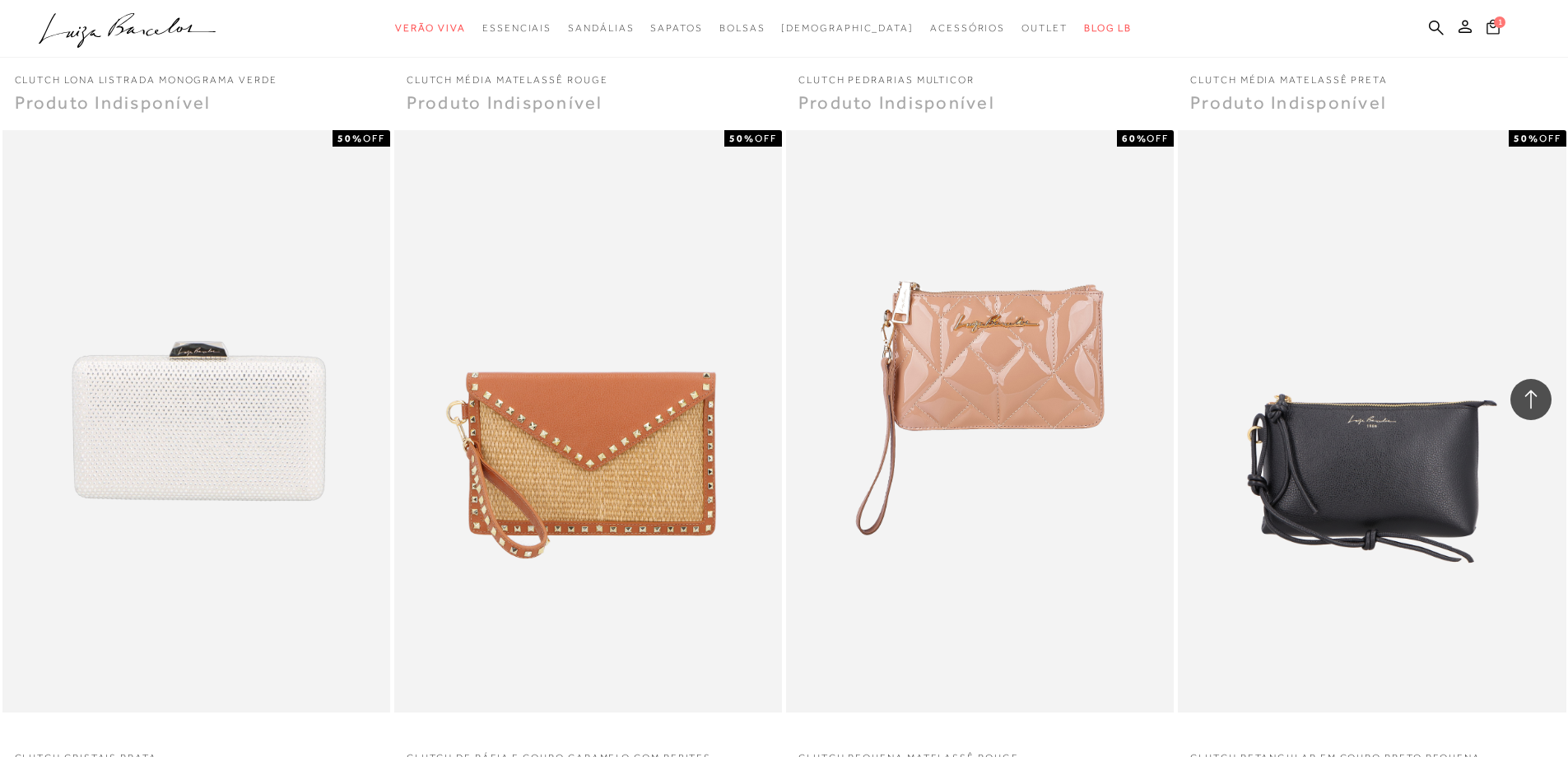
click at [1490, 29] on icon at bounding box center [1493, 27] width 13 height 16
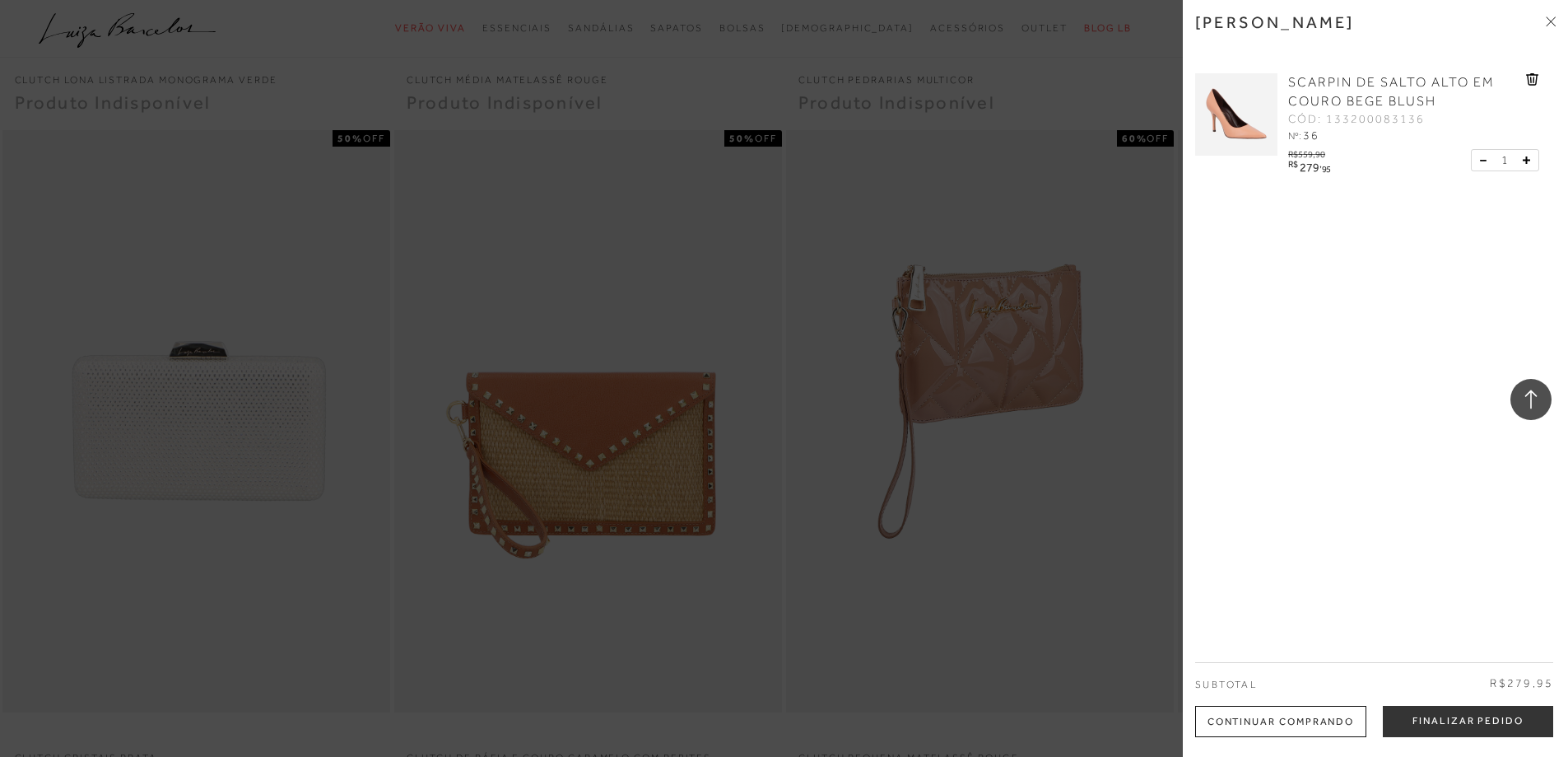
click at [1038, 618] on div at bounding box center [784, 378] width 1568 height 757
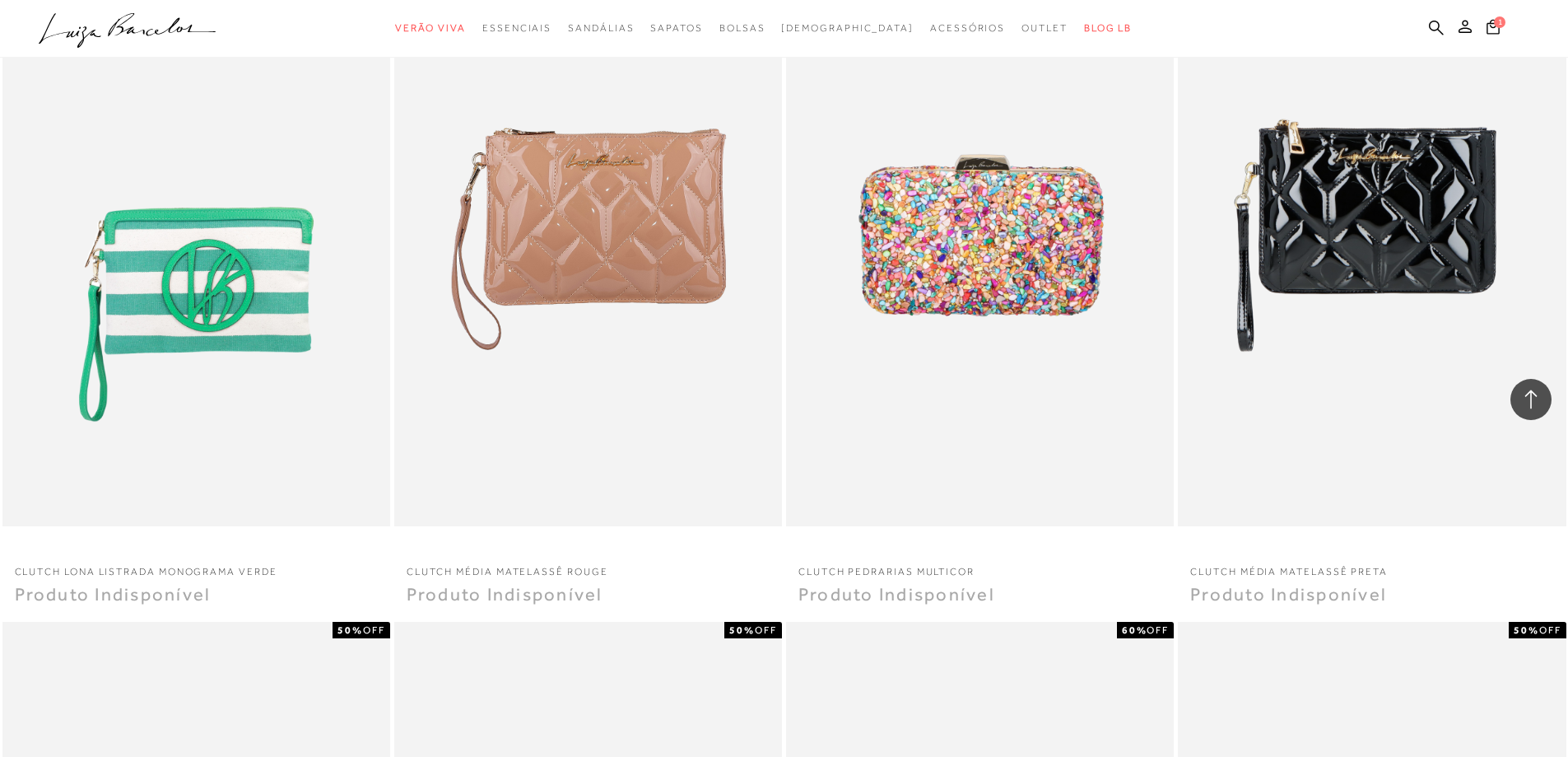
scroll to position [3623, 0]
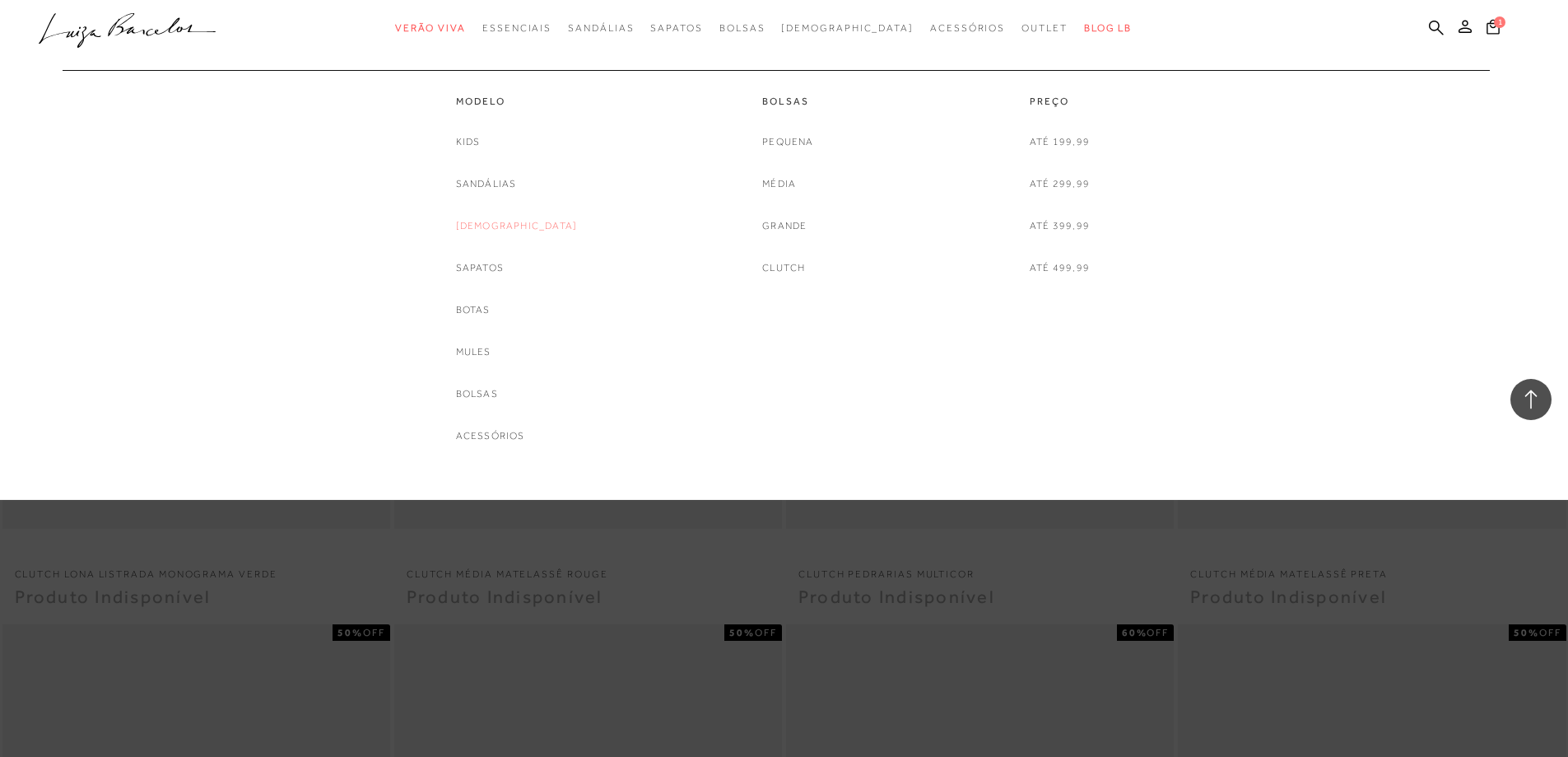
click at [527, 227] on link "[DEMOGRAPHIC_DATA]" at bounding box center [516, 226] width 121 height 18
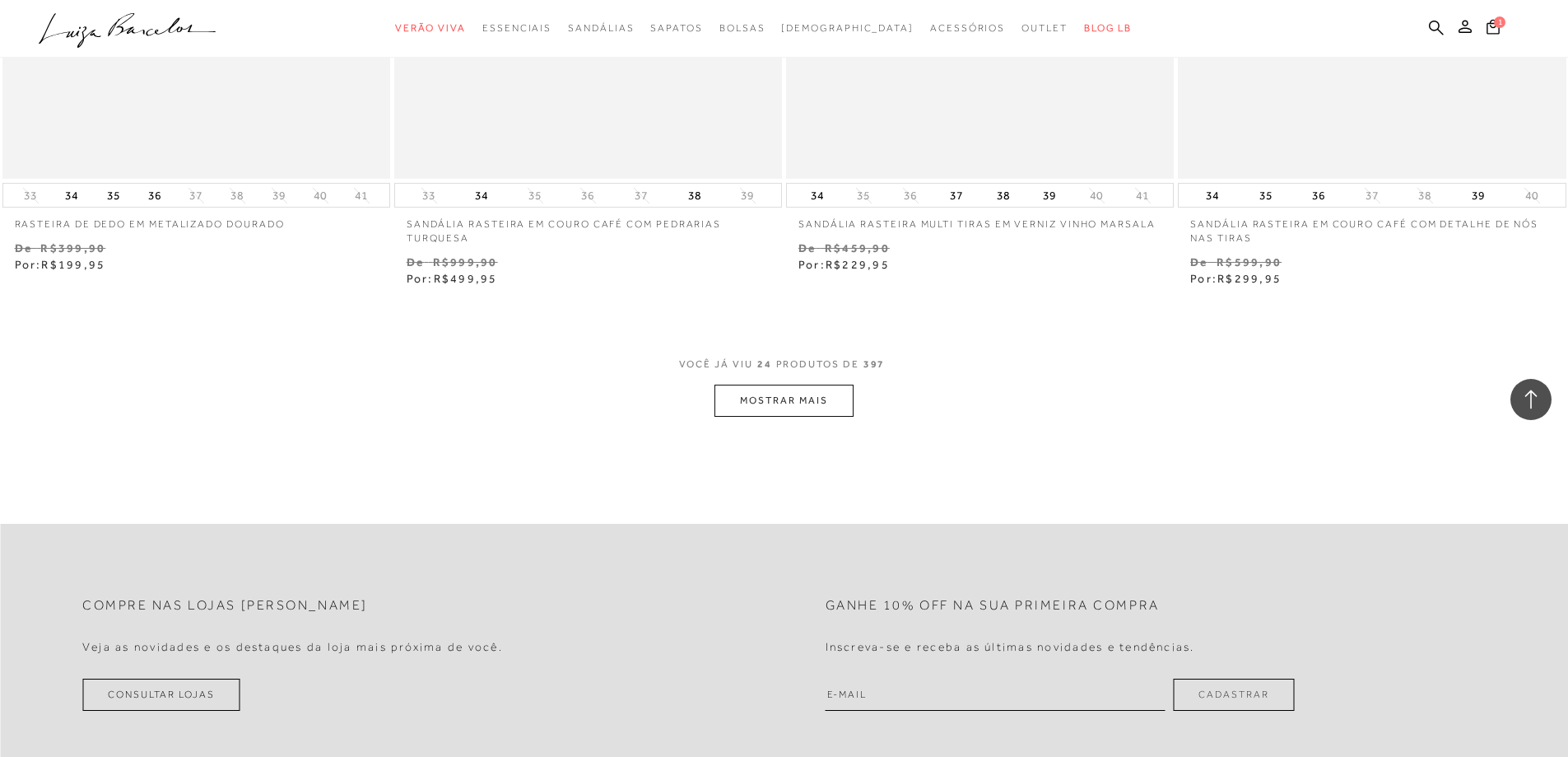
scroll to position [4035, 0]
click at [757, 402] on button "MOSTRAR MAIS" at bounding box center [783, 395] width 138 height 32
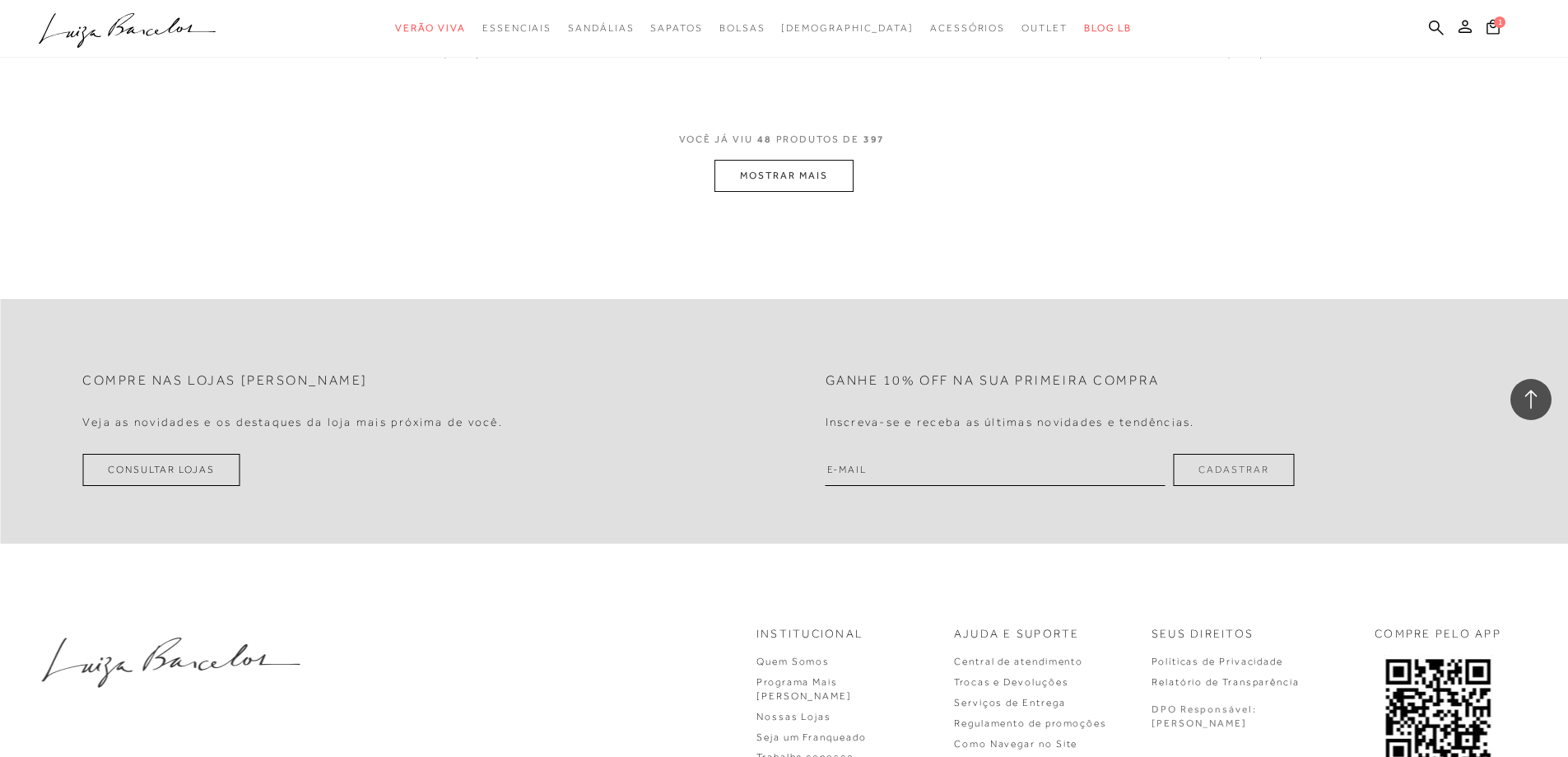
scroll to position [8481, 0]
click at [813, 184] on button "MOSTRAR MAIS" at bounding box center [783, 175] width 138 height 32
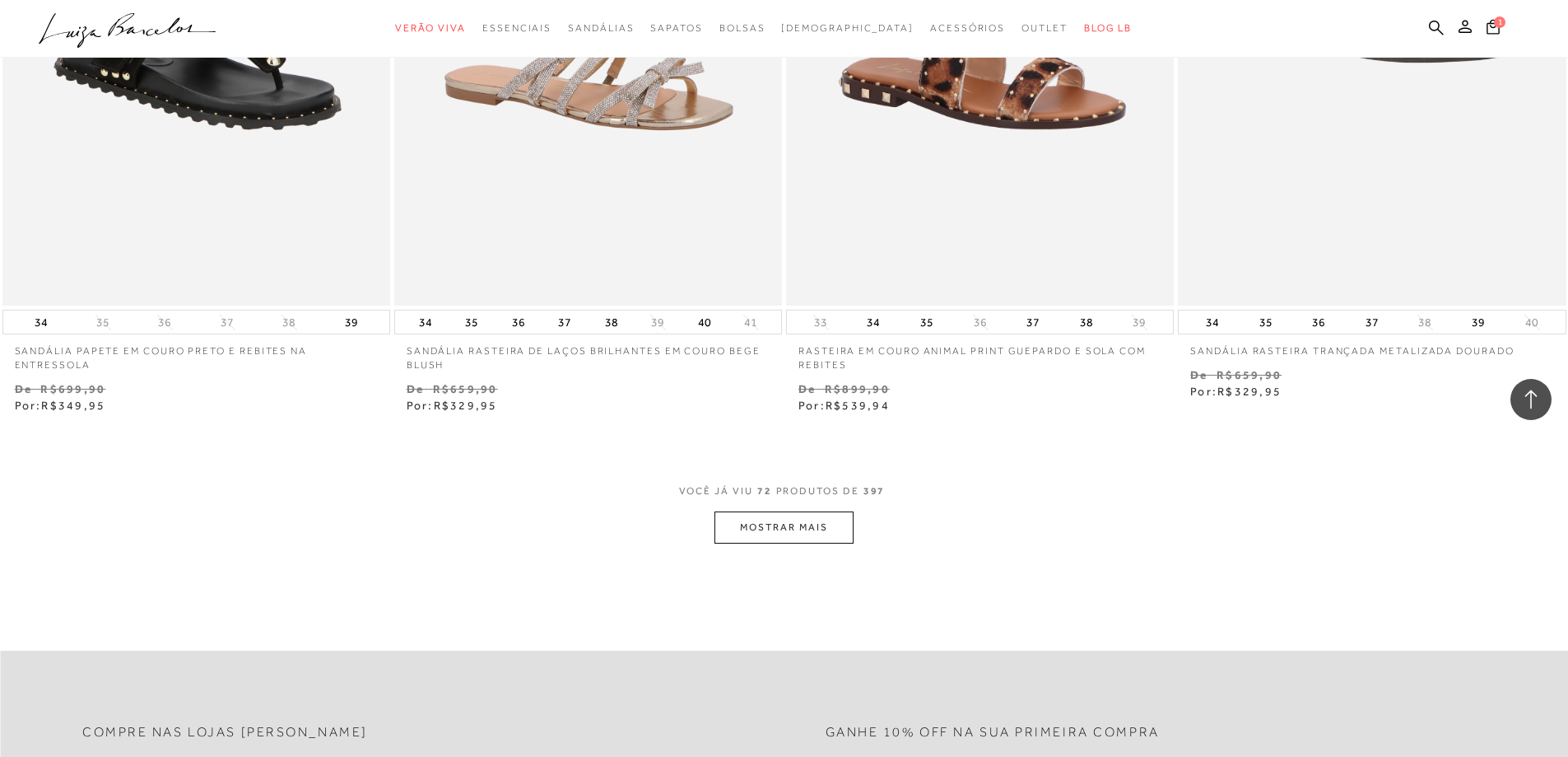
scroll to position [12599, 0]
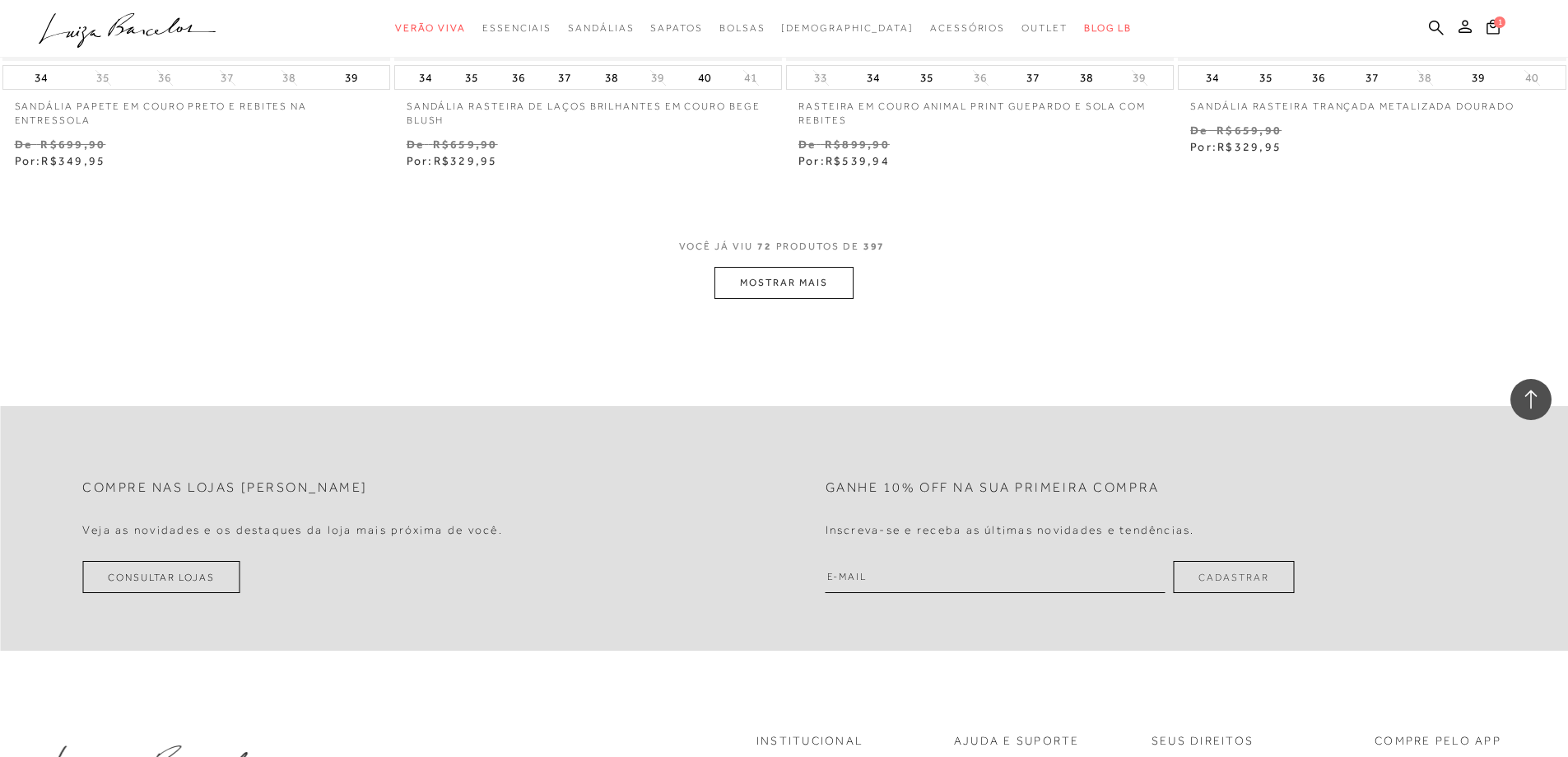
click at [806, 280] on button "MOSTRAR MAIS" at bounding box center [783, 283] width 138 height 32
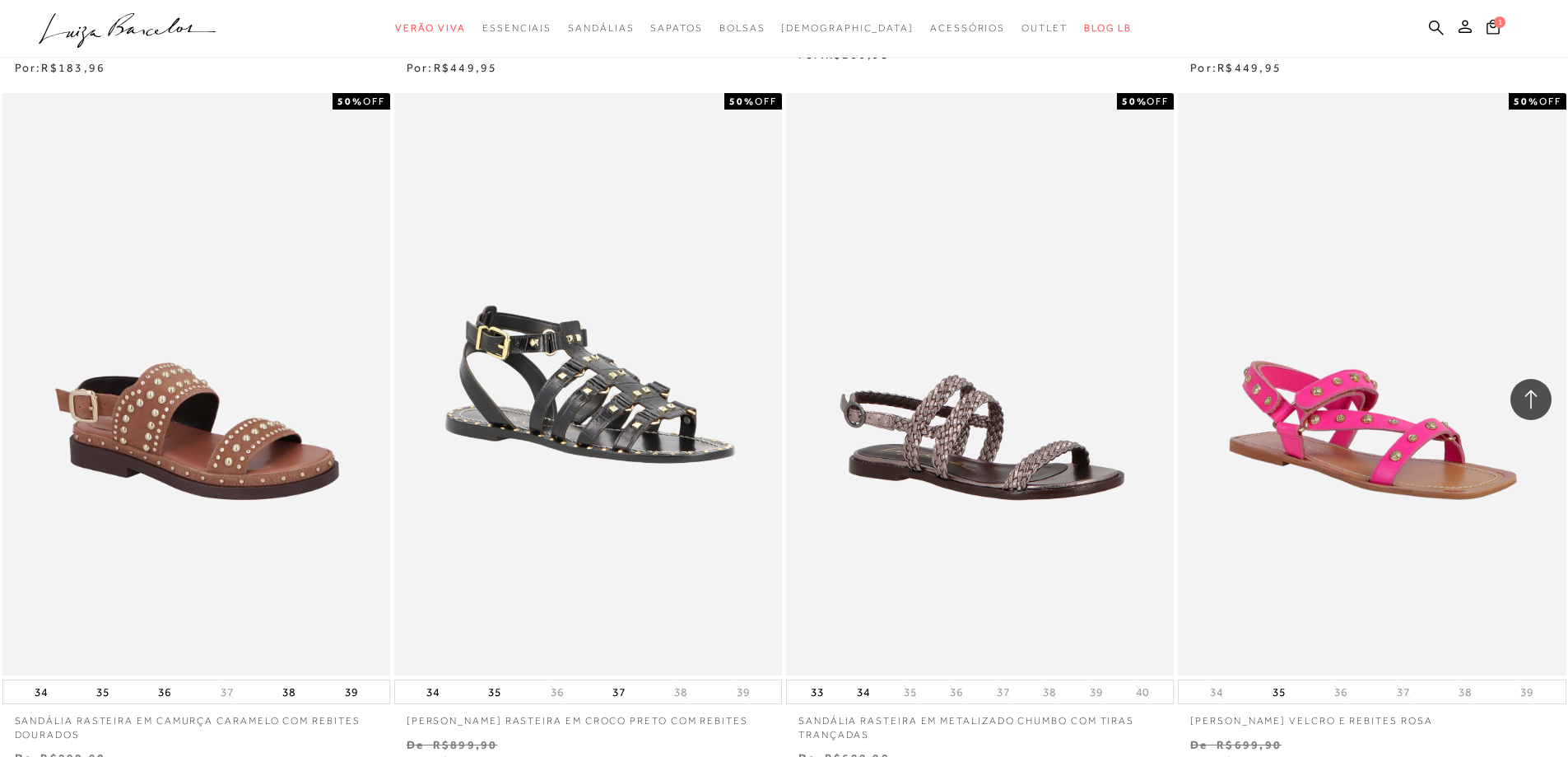
scroll to position [14822, 0]
